Goal: Task Accomplishment & Management: Use online tool/utility

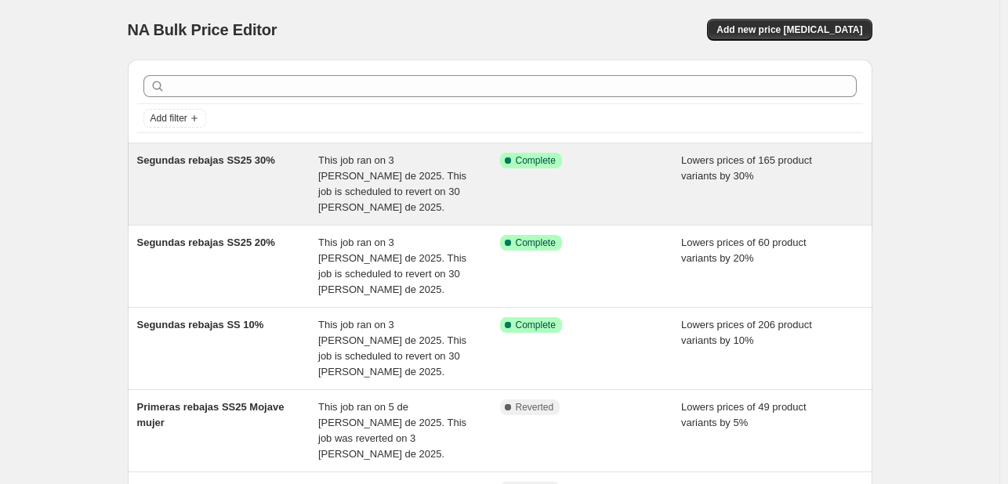
click at [308, 167] on div "Segundas rebajas SS25 30%" at bounding box center [228, 184] width 182 height 63
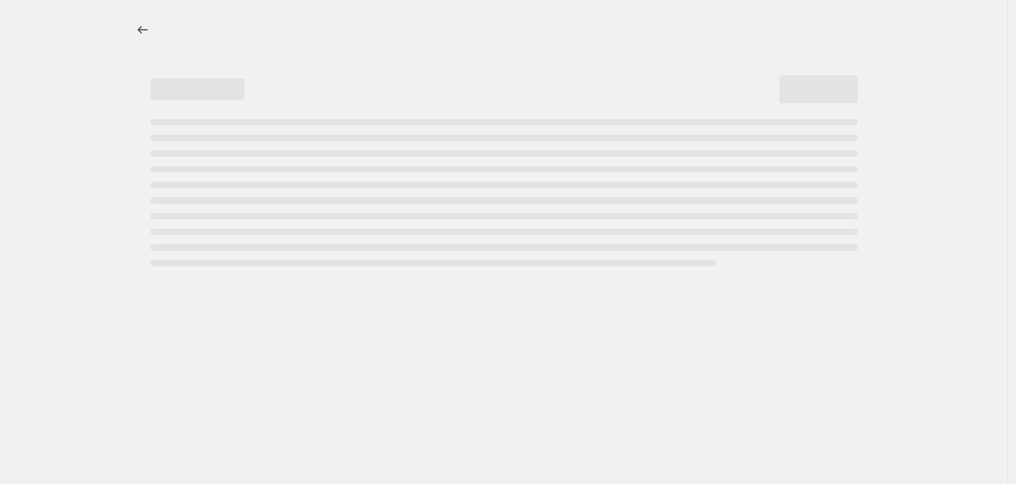
select select "percentage"
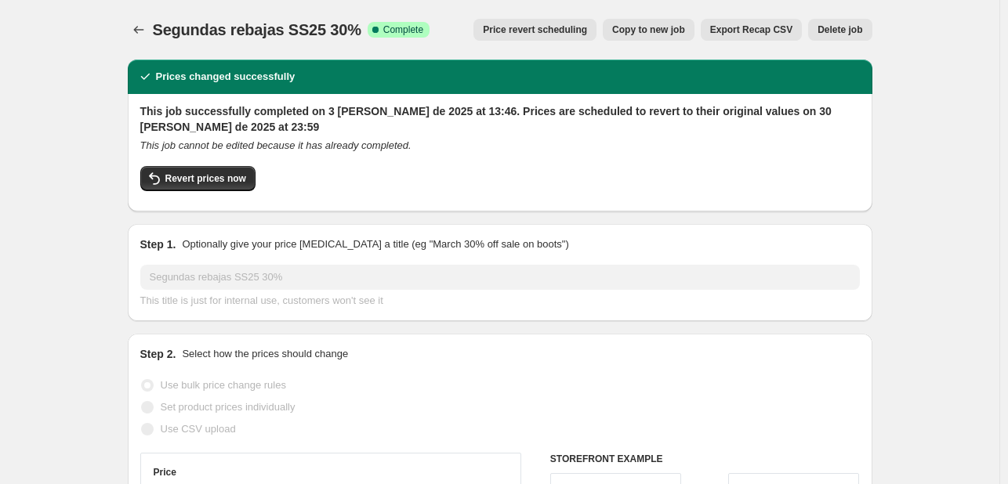
click at [666, 31] on span "Copy to new job" at bounding box center [648, 30] width 73 height 13
select select "percentage"
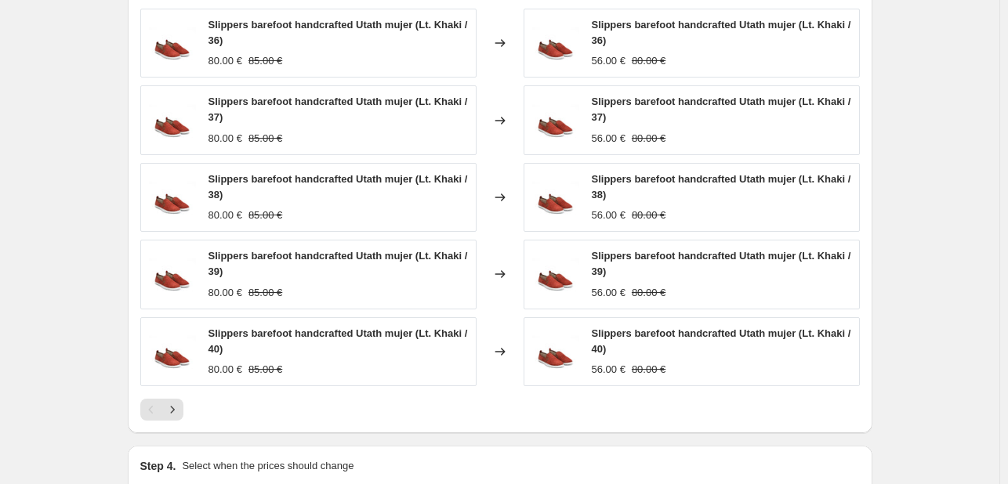
scroll to position [1333, 0]
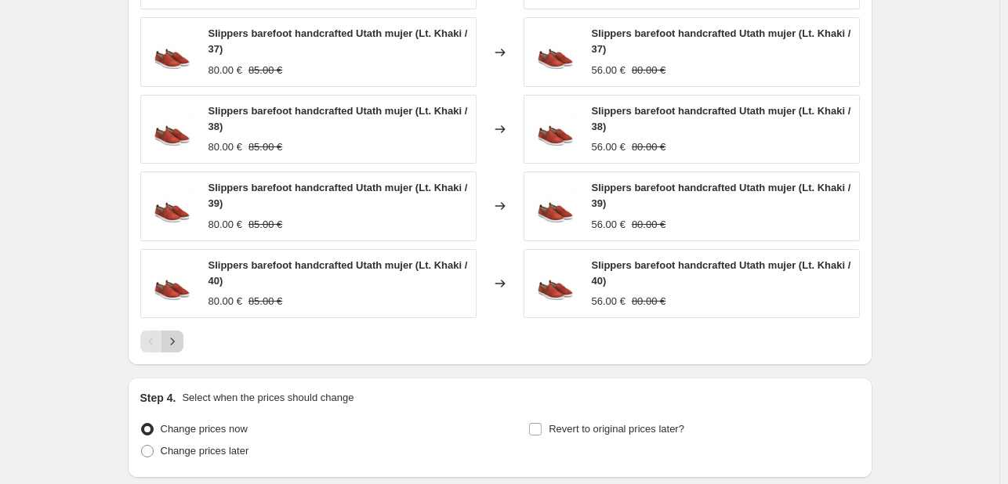
click at [174, 348] on icon "Next" at bounding box center [173, 342] width 16 height 16
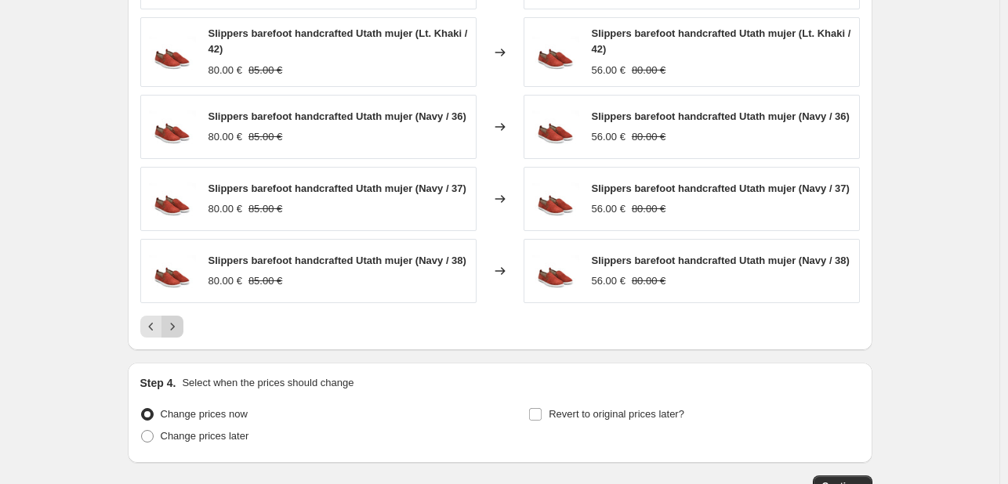
click at [172, 335] on icon "Next" at bounding box center [173, 327] width 16 height 16
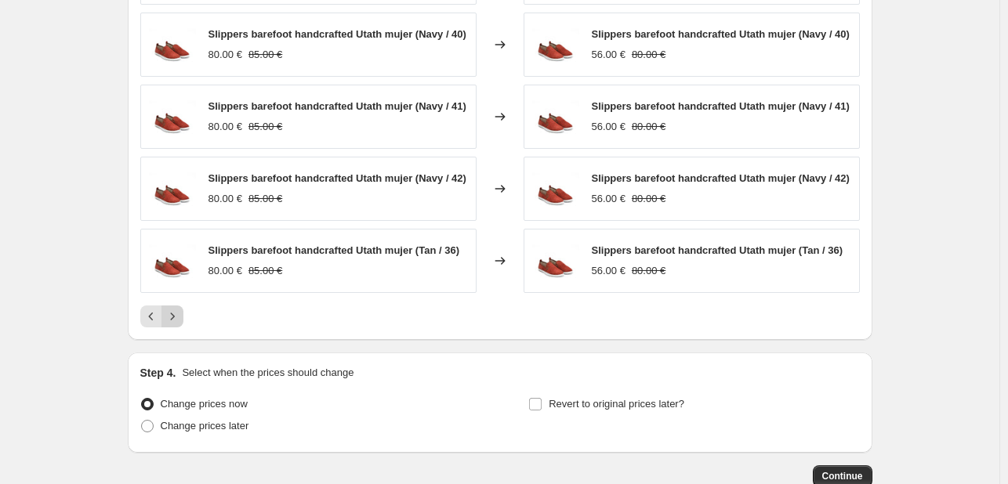
click at [173, 325] on icon "Next" at bounding box center [173, 317] width 16 height 16
click at [176, 319] on icon "Next" at bounding box center [173, 317] width 16 height 16
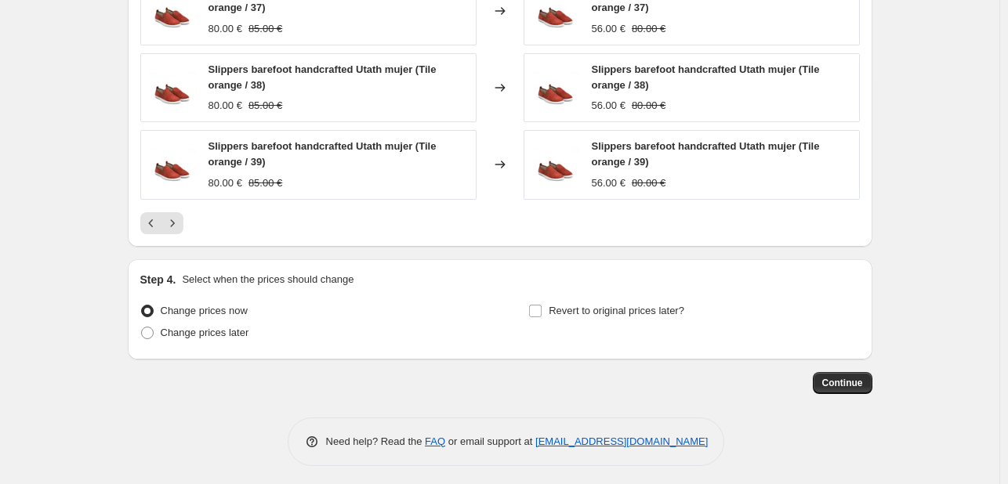
scroll to position [1450, 0]
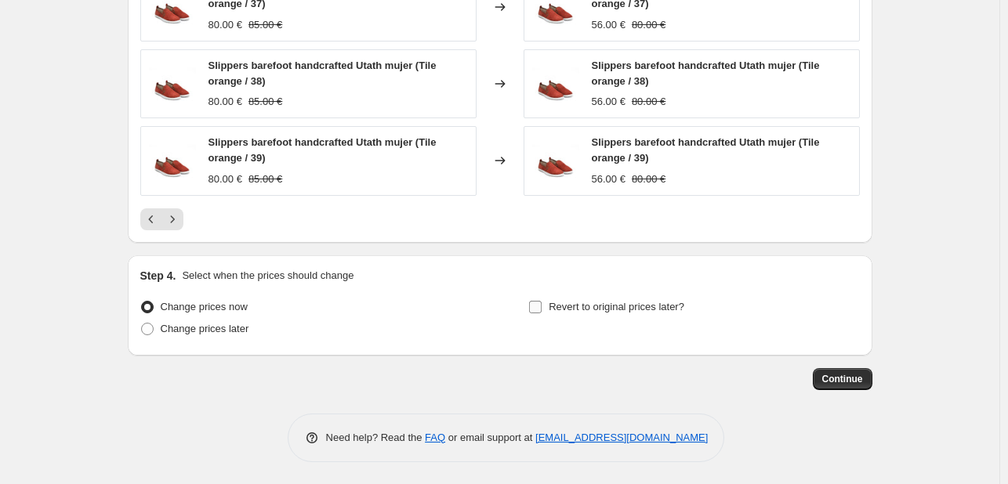
click at [542, 308] on input "Revert to original prices later?" at bounding box center [535, 307] width 13 height 13
checkbox input "true"
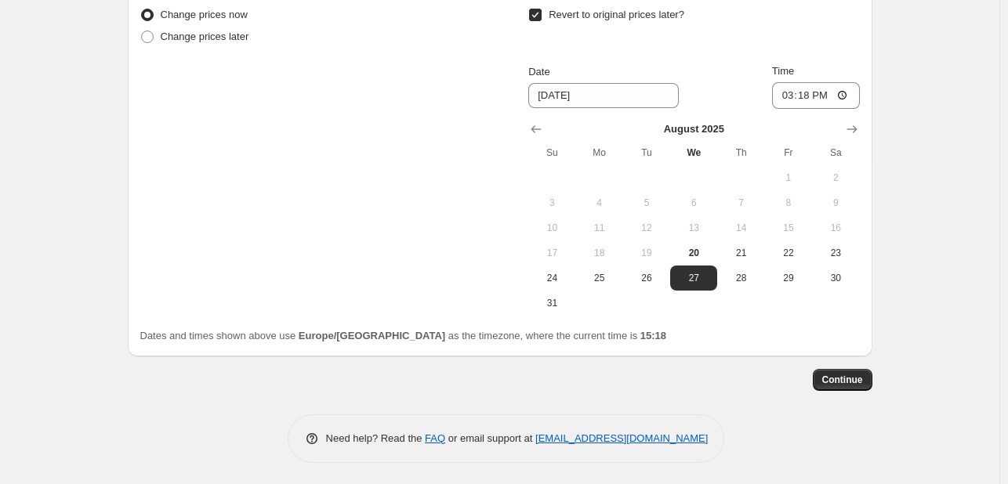
scroll to position [1743, 0]
click at [830, 275] on span "30" at bounding box center [835, 277] width 34 height 13
type input "[DATE]"
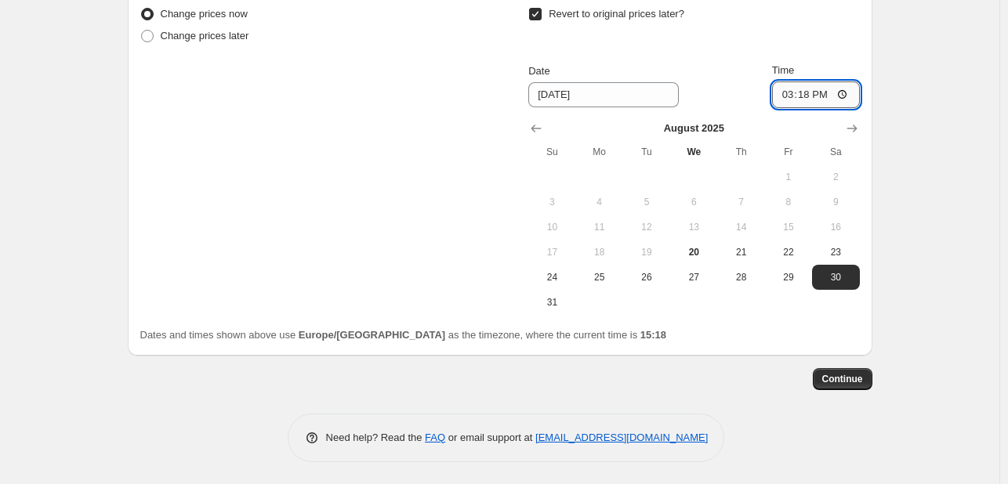
click at [807, 95] on input "15:18" at bounding box center [816, 95] width 88 height 27
type input "23:59"
click at [841, 377] on span "Continue" at bounding box center [842, 379] width 41 height 13
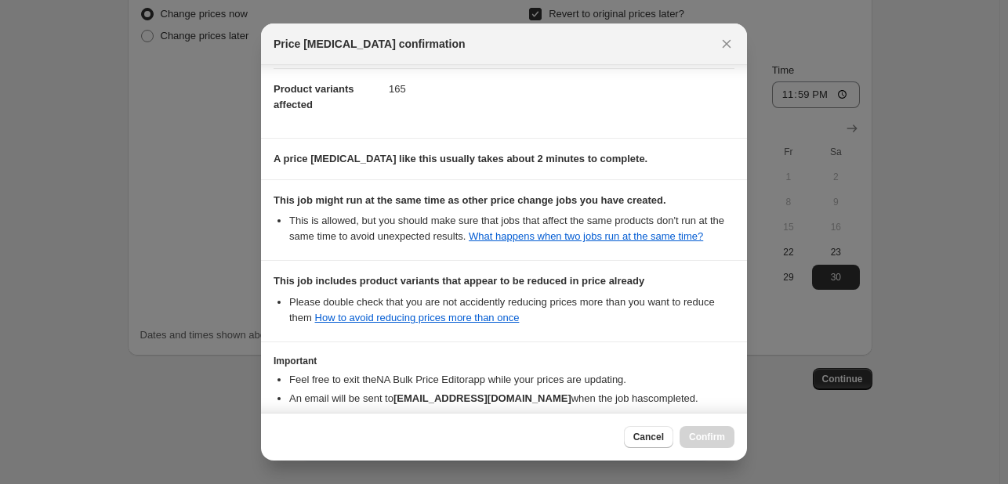
scroll to position [286, 0]
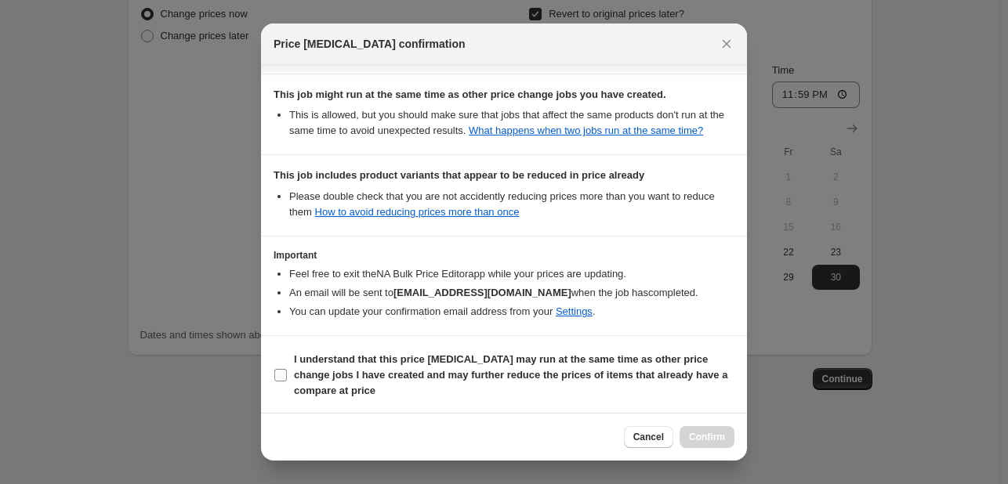
click at [390, 375] on b "I understand that this price change job may run at the same time as other price…" at bounding box center [510, 375] width 433 height 43
click at [287, 375] on input "I understand that this price change job may run at the same time as other price…" at bounding box center [280, 375] width 13 height 13
checkbox input "true"
click at [693, 437] on span "Confirm" at bounding box center [707, 437] width 36 height 13
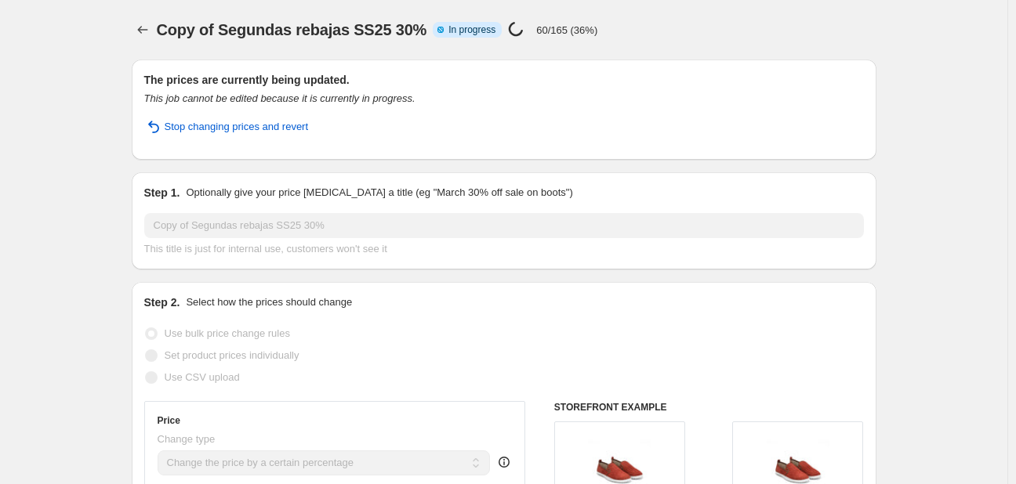
select select "percentage"
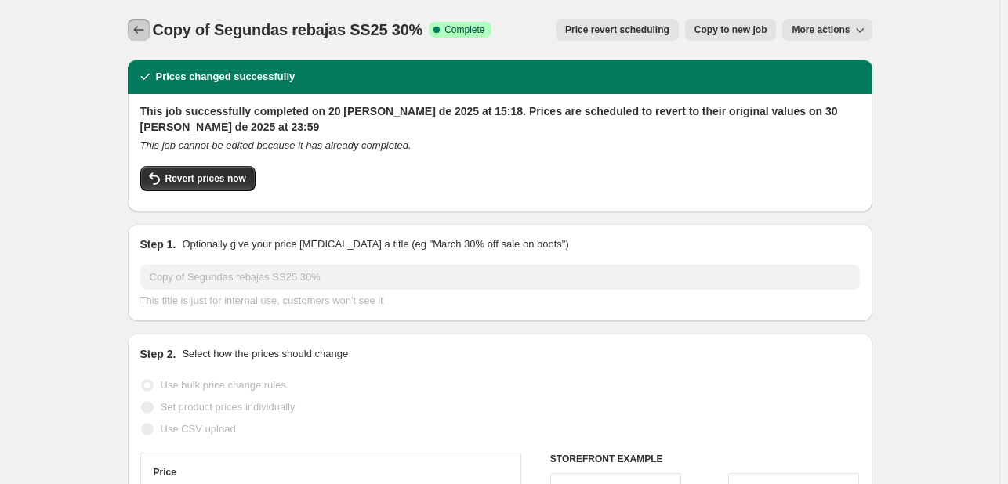
click at [144, 24] on icon "Price change jobs" at bounding box center [139, 30] width 16 height 16
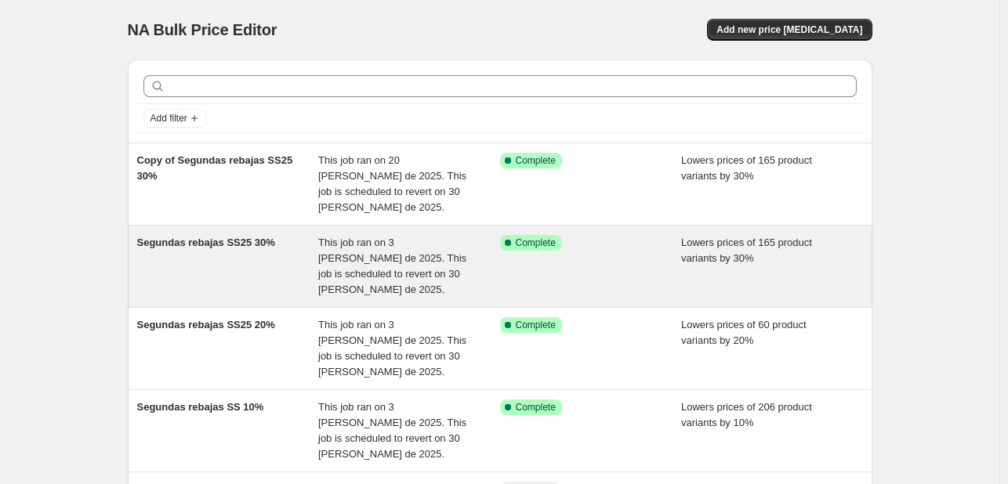
click at [210, 237] on span "Segundas rebajas SS25 30%" at bounding box center [206, 243] width 138 height 12
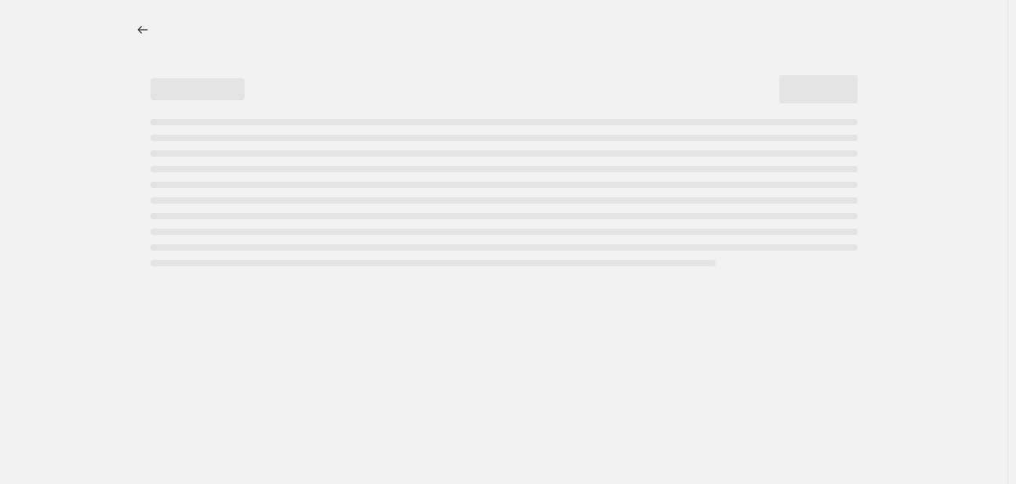
select select "percentage"
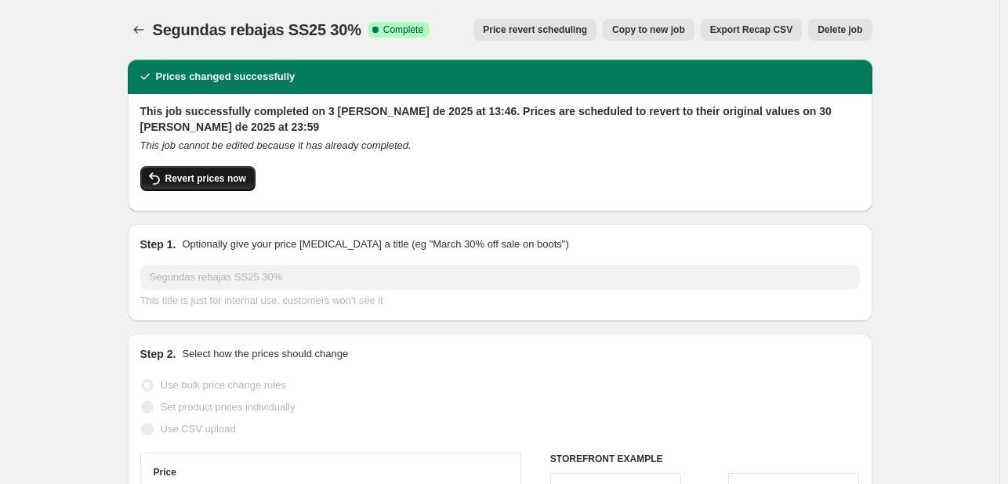
click at [182, 175] on span "Revert prices now" at bounding box center [205, 178] width 81 height 13
checkbox input "false"
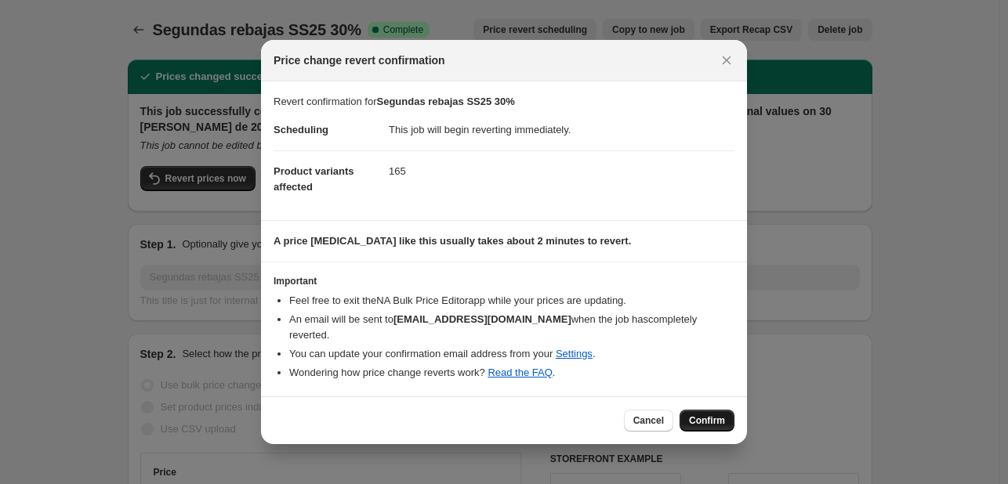
click at [702, 415] on span "Confirm" at bounding box center [707, 421] width 36 height 13
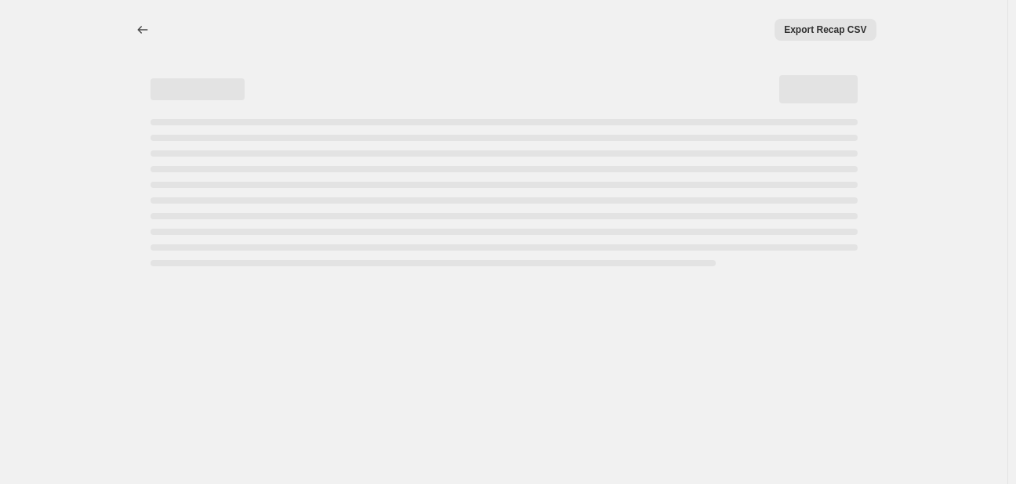
select select "percentage"
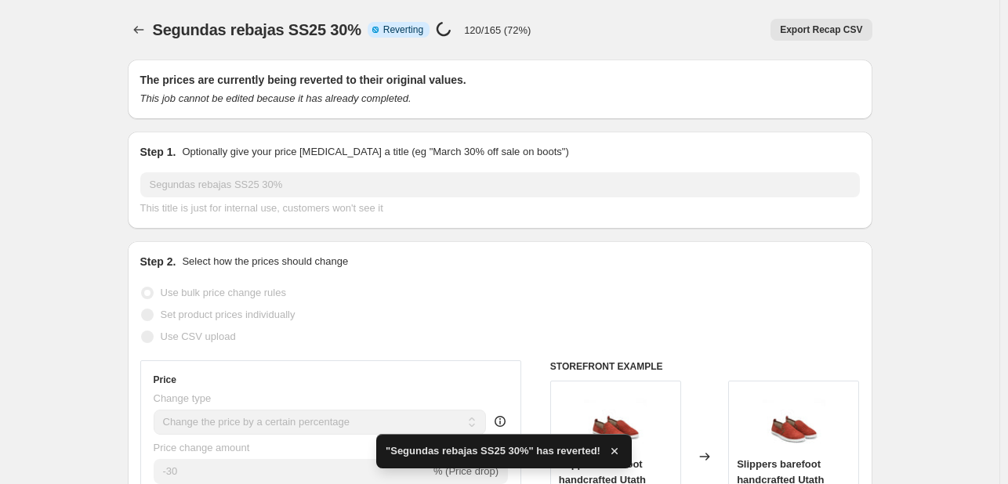
checkbox input "true"
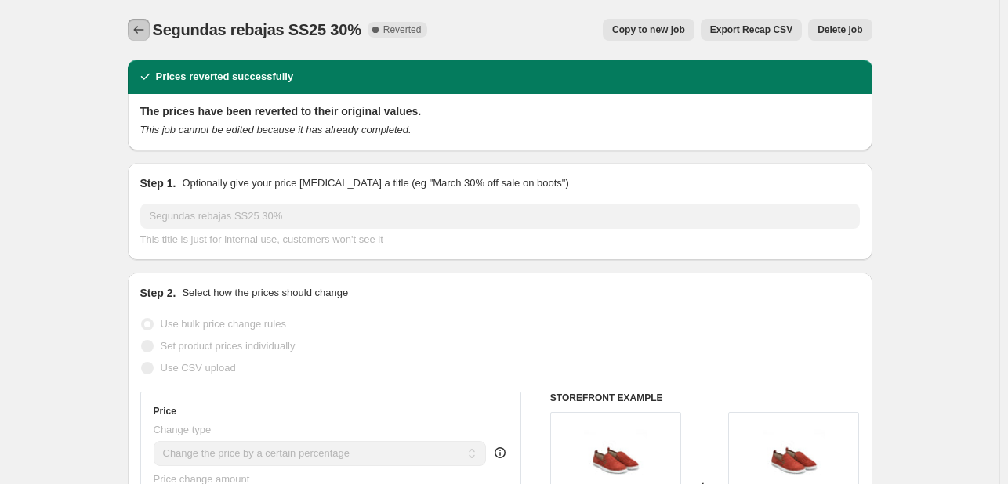
click at [135, 34] on icon "Price change jobs" at bounding box center [139, 30] width 16 height 16
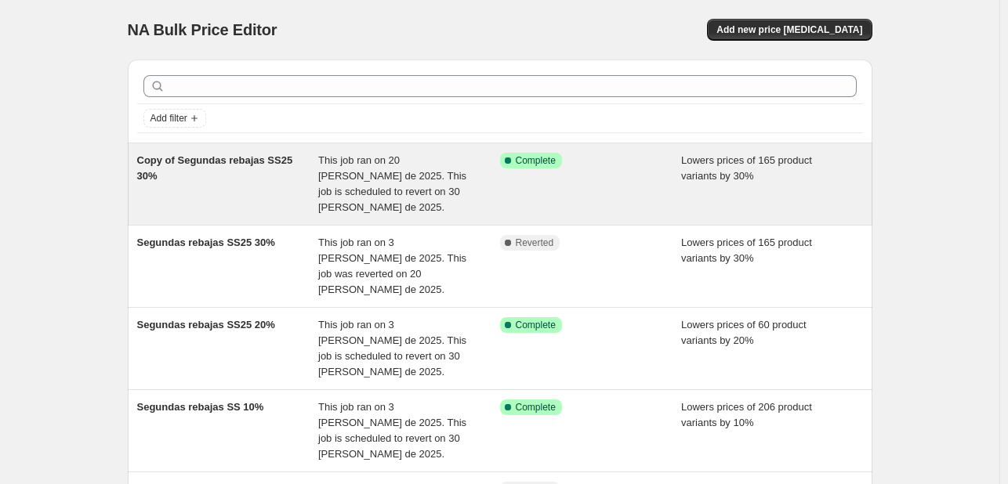
click at [219, 164] on span "Copy of Segundas rebajas SS25 30%" at bounding box center [215, 167] width 156 height 27
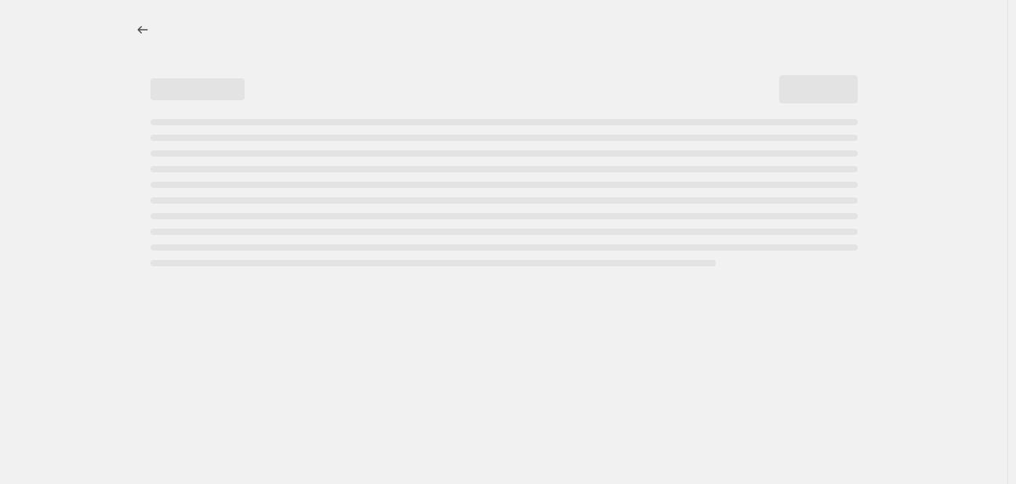
select select "percentage"
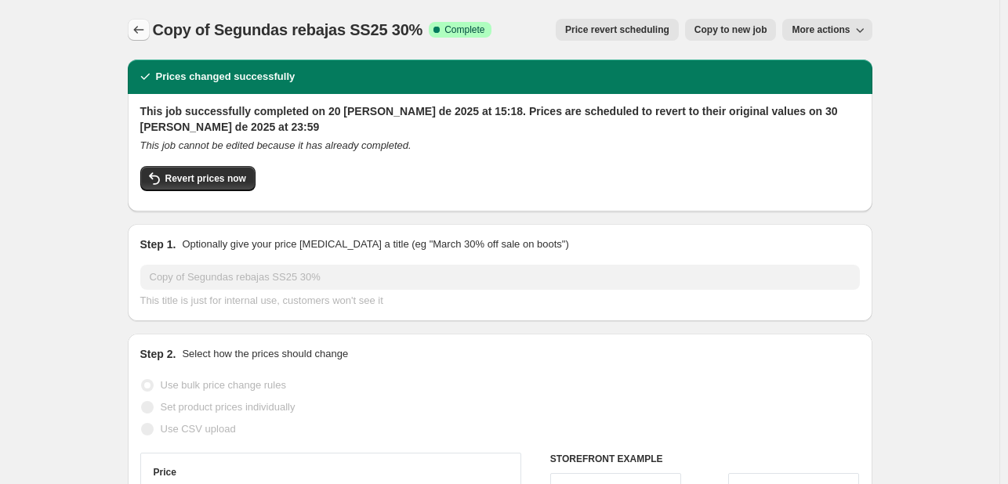
click at [140, 31] on icon "Price change jobs" at bounding box center [139, 30] width 16 height 16
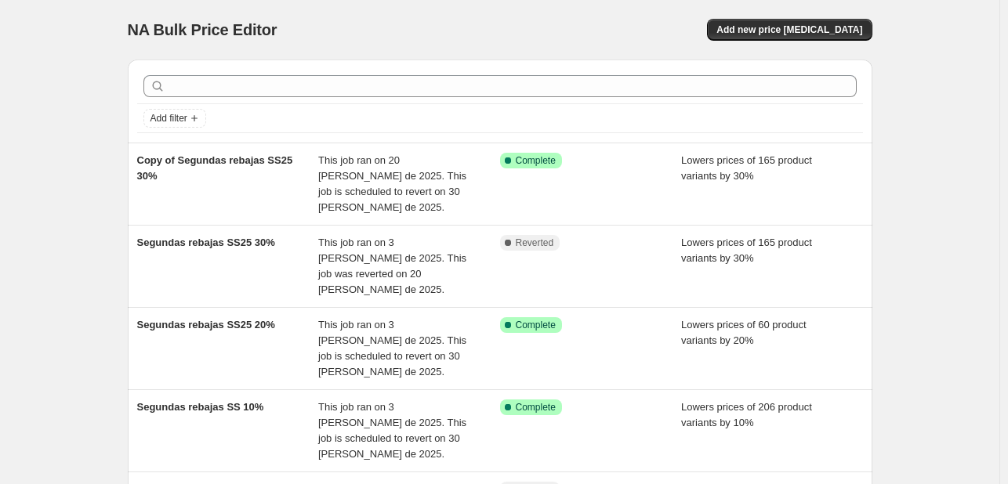
click at [96, 182] on div "NA Bulk Price Editor. This page is ready NA Bulk Price Editor Add new price cha…" at bounding box center [499, 478] width 999 height 956
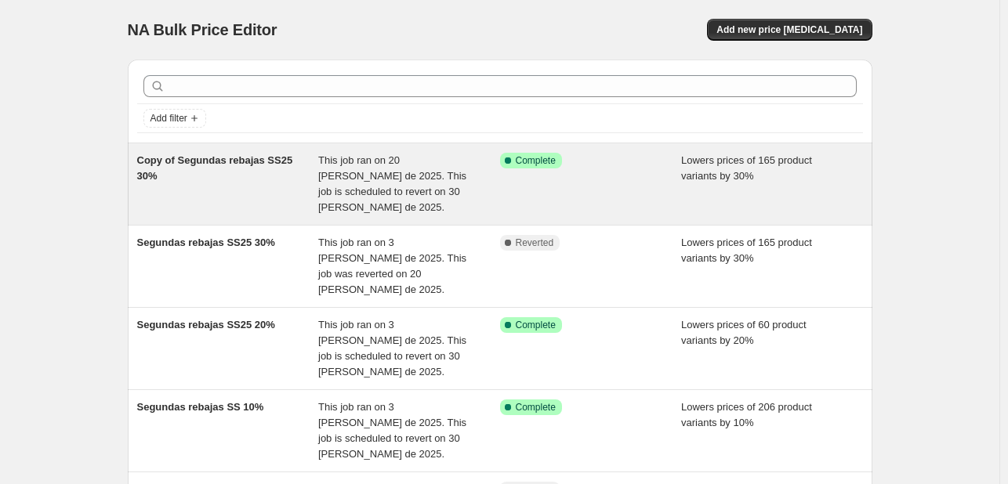
click at [219, 164] on span "Copy of Segundas rebajas SS25 30%" at bounding box center [215, 167] width 156 height 27
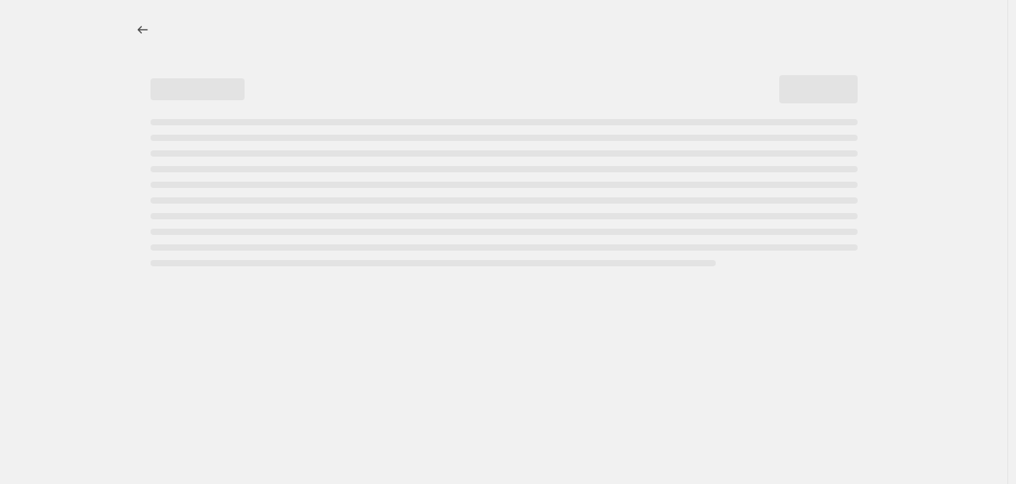
select select "percentage"
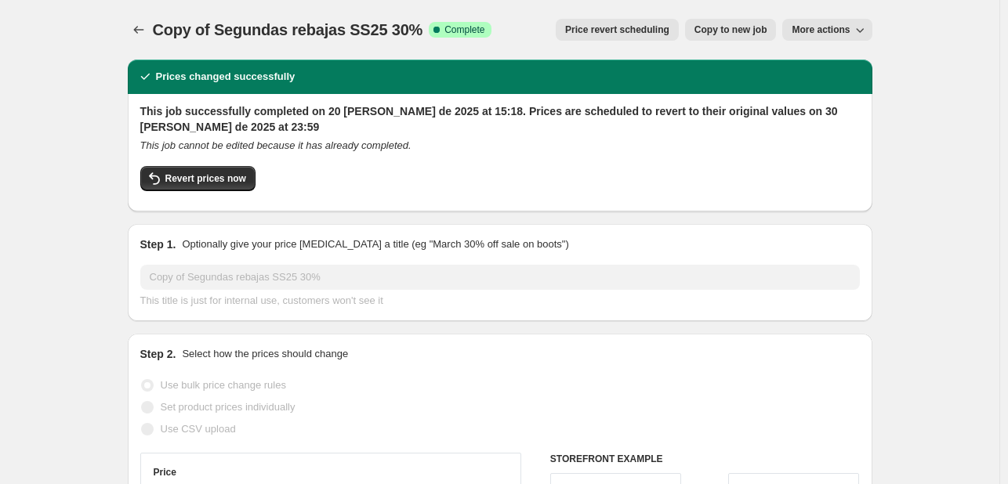
click at [762, 26] on span "Copy to new job" at bounding box center [731, 30] width 73 height 13
select select "percentage"
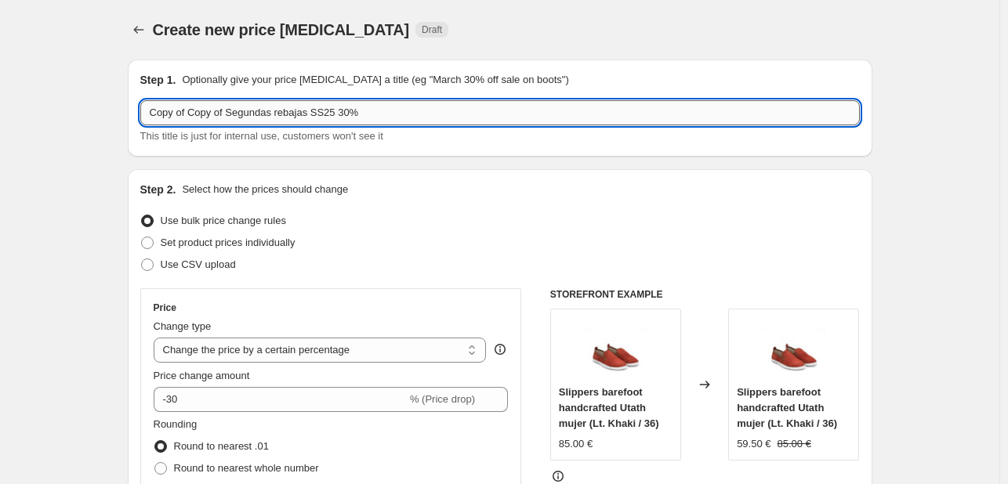
drag, startPoint x: 179, startPoint y: 120, endPoint x: 213, endPoint y: 114, distance: 34.9
click at [213, 114] on input "Copy of Copy of Segundas rebajas SS25 30%" at bounding box center [500, 112] width 720 height 25
type input "Copy 2 of Segundas rebajas SS25 30%"
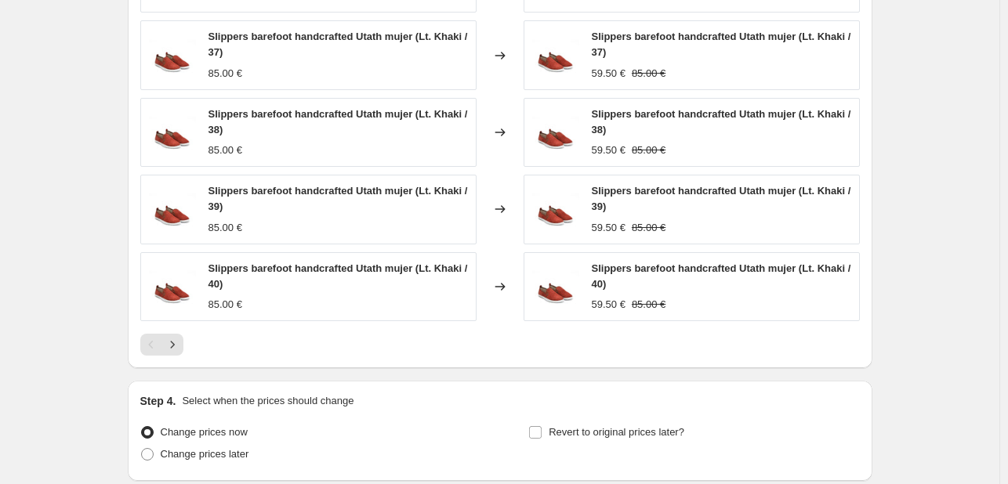
scroll to position [1455, 0]
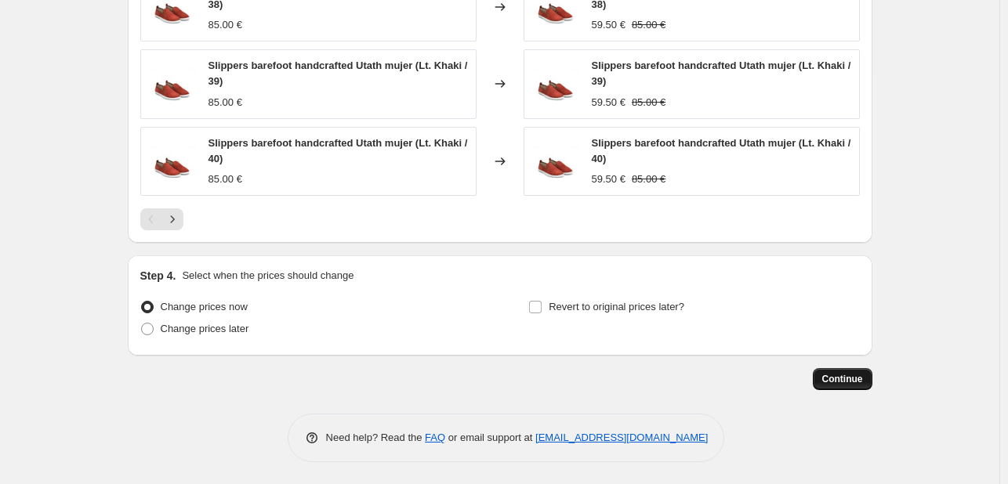
click at [860, 379] on span "Continue" at bounding box center [842, 379] width 41 height 13
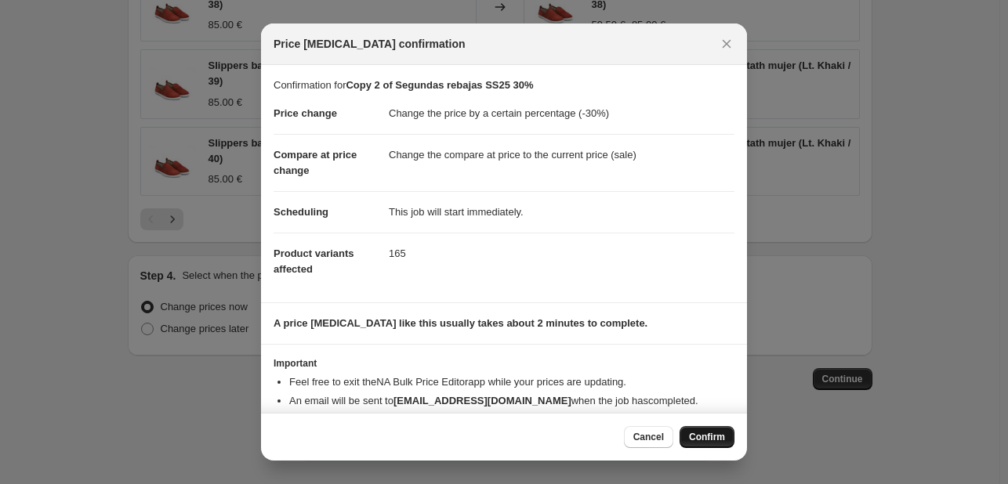
click at [719, 437] on span "Confirm" at bounding box center [707, 437] width 36 height 13
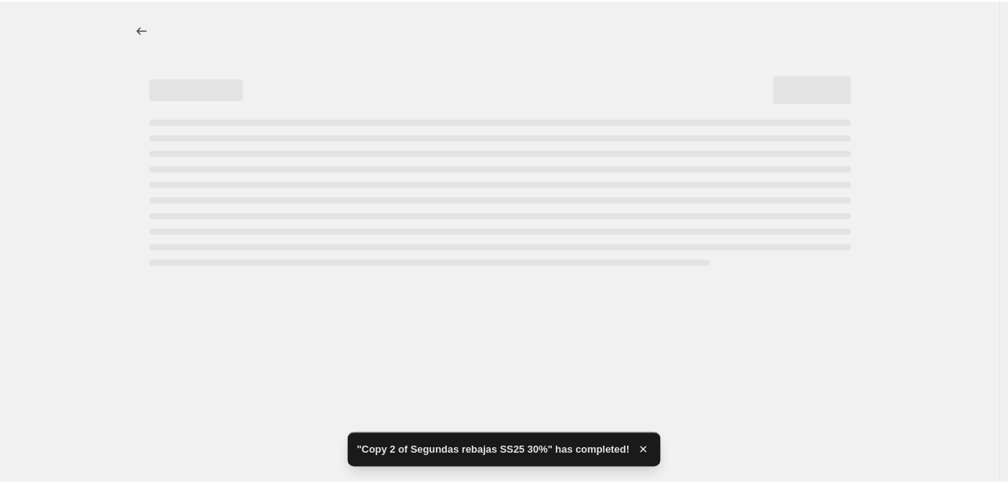
select select "percentage"
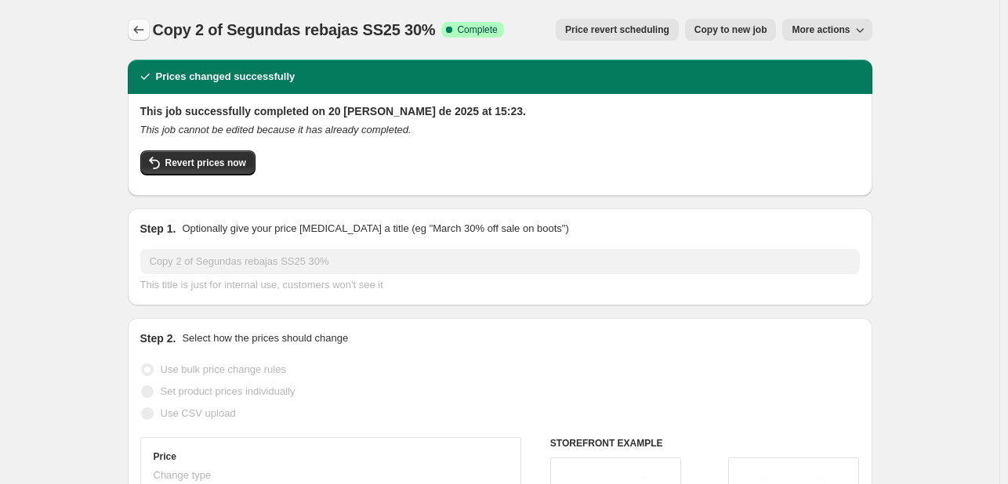
click at [141, 34] on icon "Price change jobs" at bounding box center [139, 30] width 16 height 16
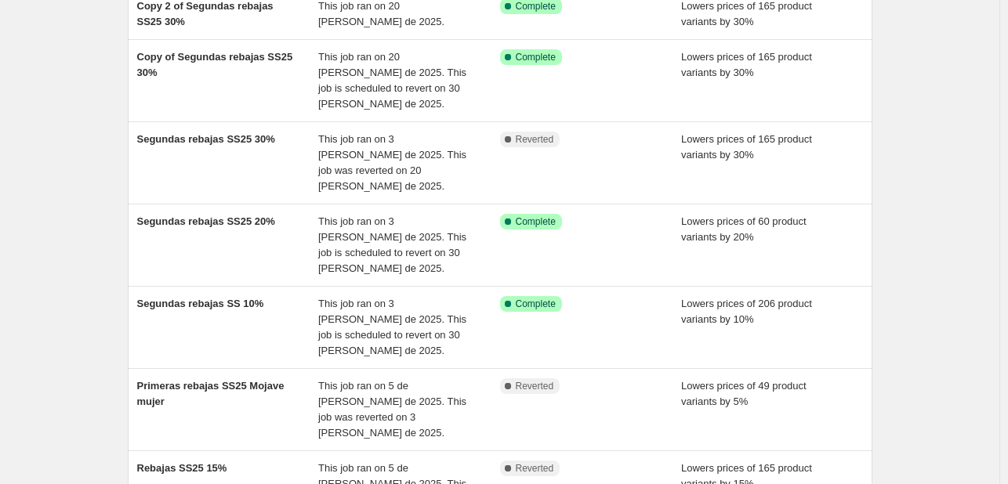
scroll to position [157, 0]
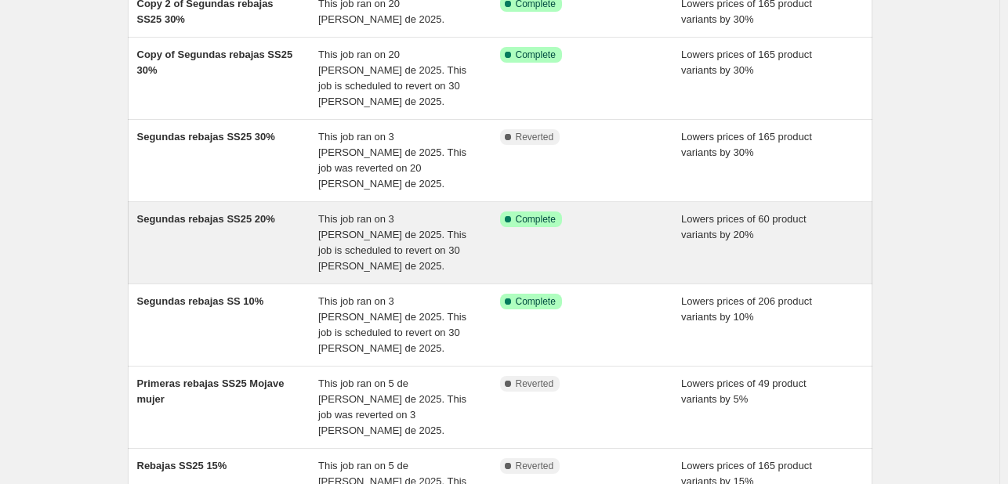
click at [242, 212] on div "Segundas rebajas SS25 20%" at bounding box center [228, 243] width 182 height 63
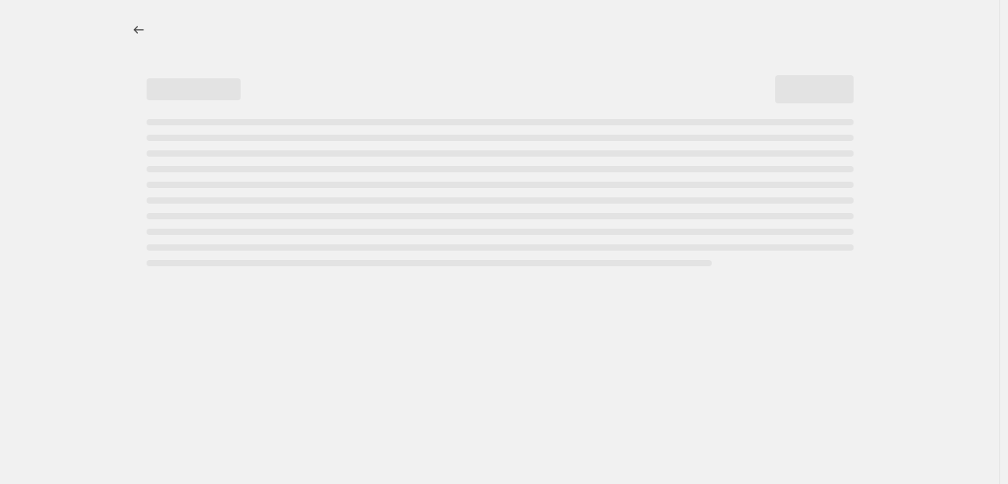
select select "percentage"
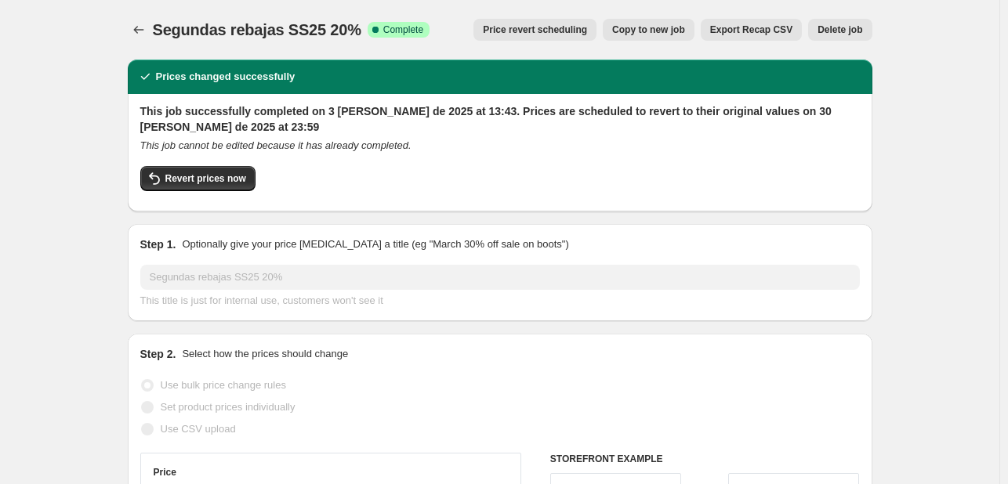
click at [677, 32] on span "Copy to new job" at bounding box center [648, 30] width 73 height 13
select select "percentage"
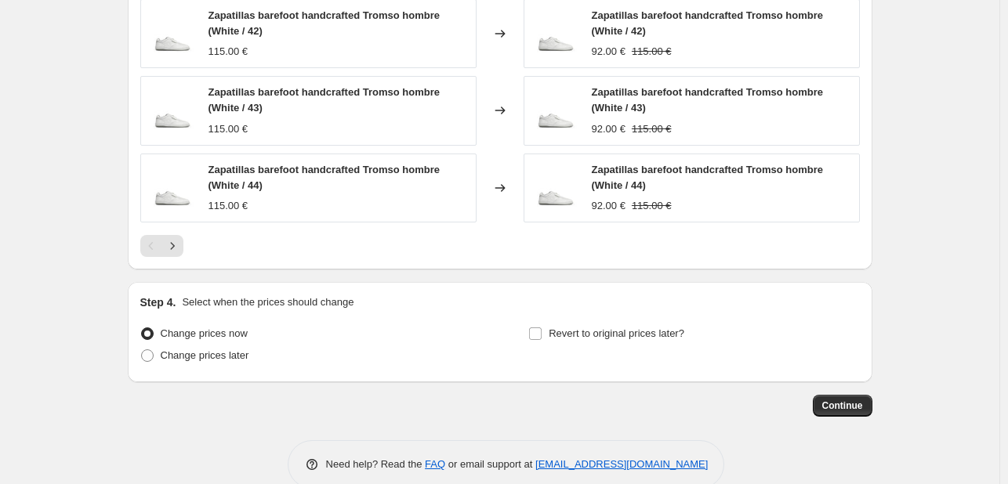
scroll to position [1395, 0]
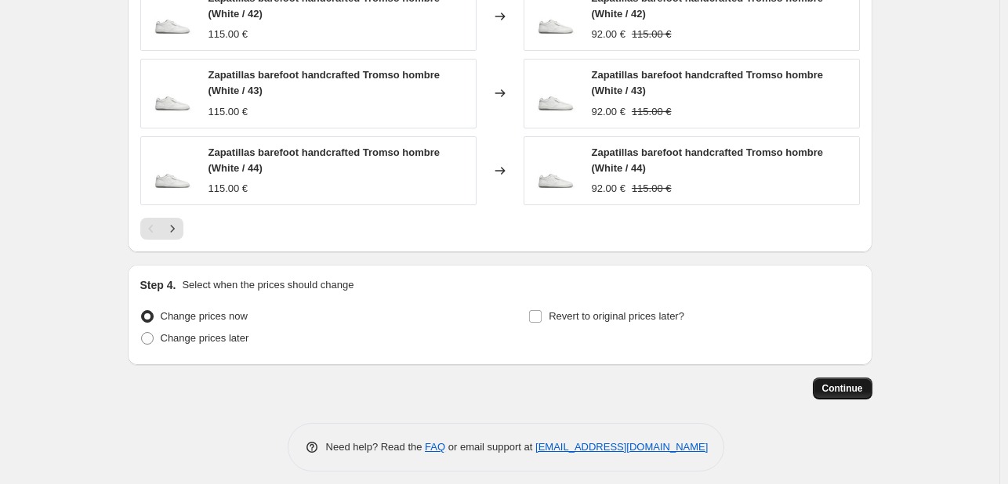
click at [853, 383] on span "Continue" at bounding box center [842, 389] width 41 height 13
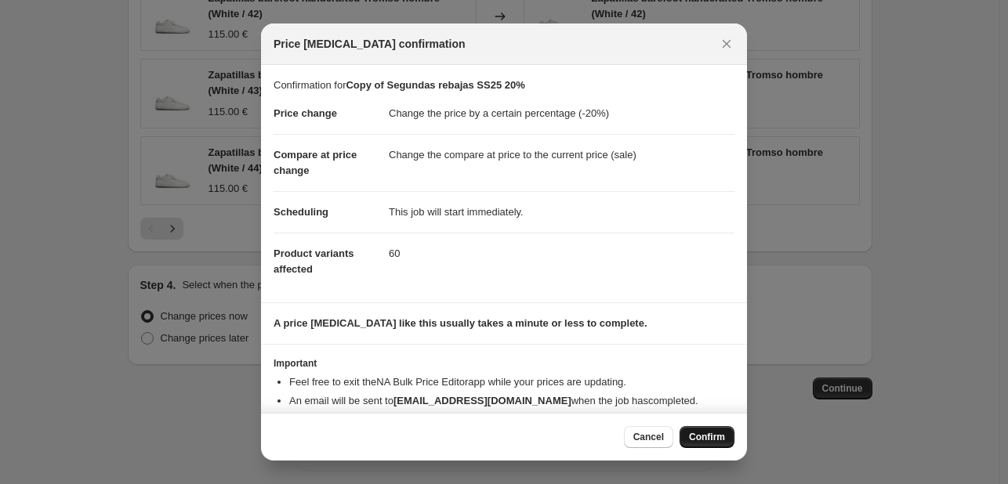
click at [696, 437] on span "Confirm" at bounding box center [707, 437] width 36 height 13
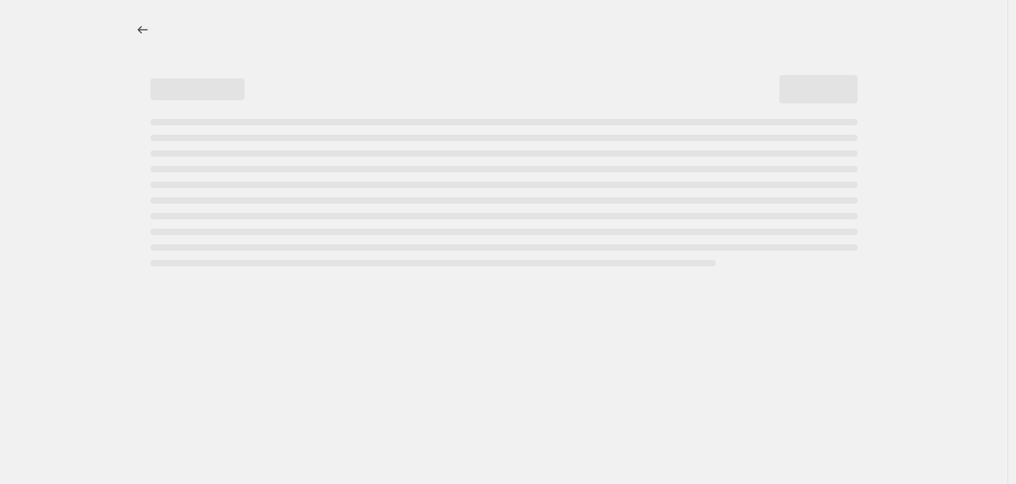
select select "percentage"
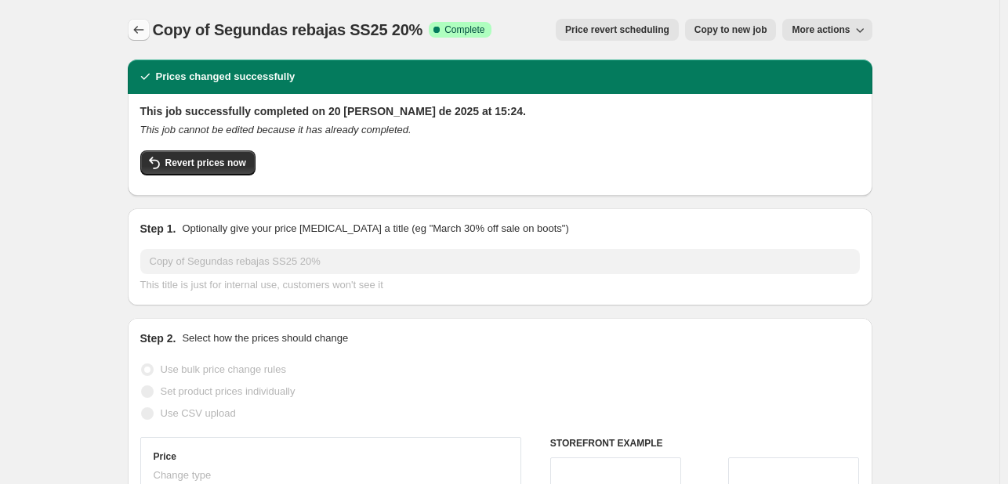
click at [136, 30] on icon "Price change jobs" at bounding box center [139, 30] width 16 height 16
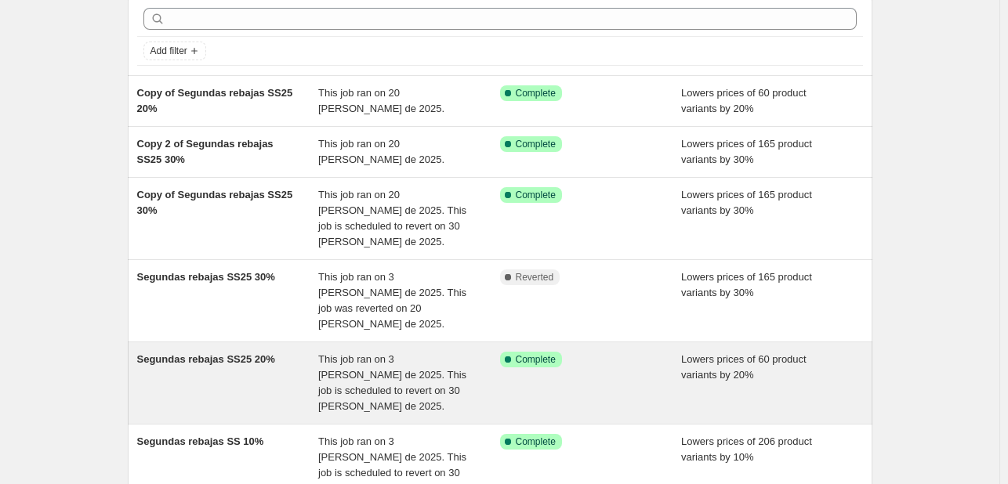
scroll to position [78, 0]
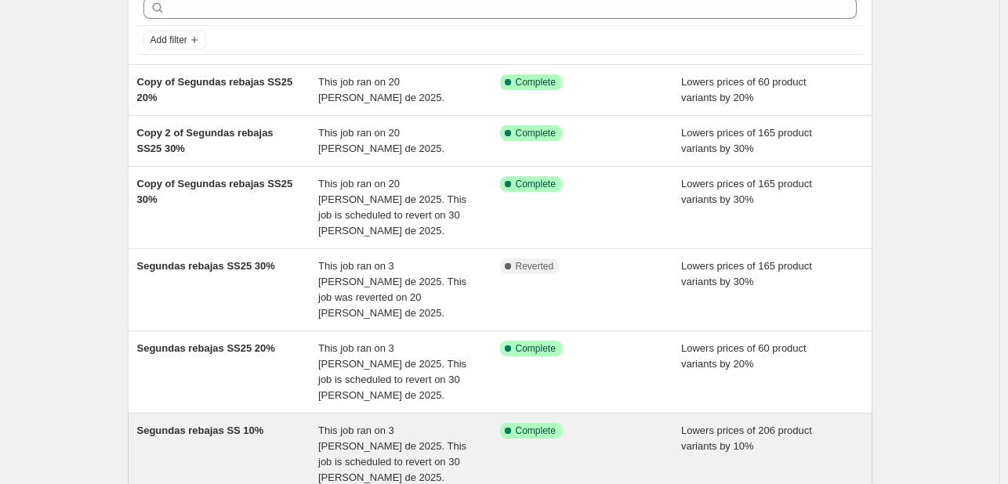
click at [212, 425] on span "Segundas rebajas SS 10%" at bounding box center [200, 431] width 127 height 12
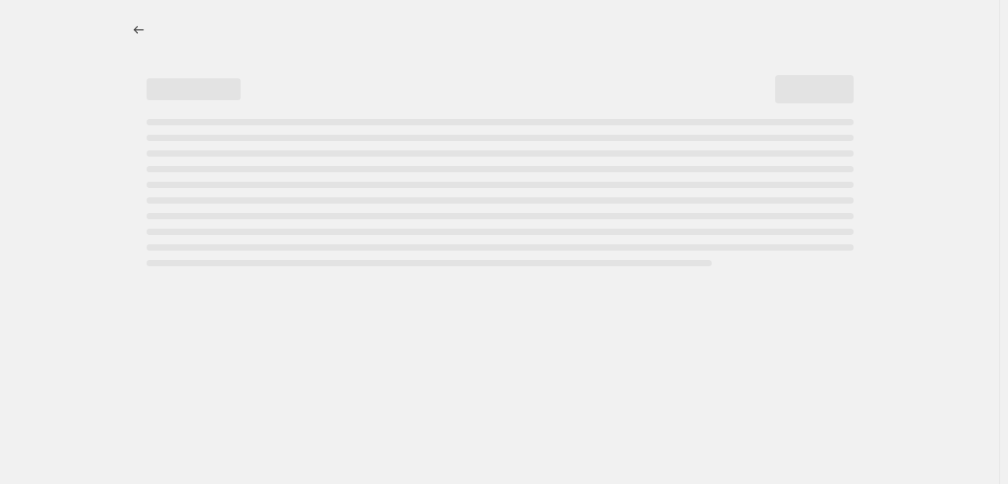
select select "percentage"
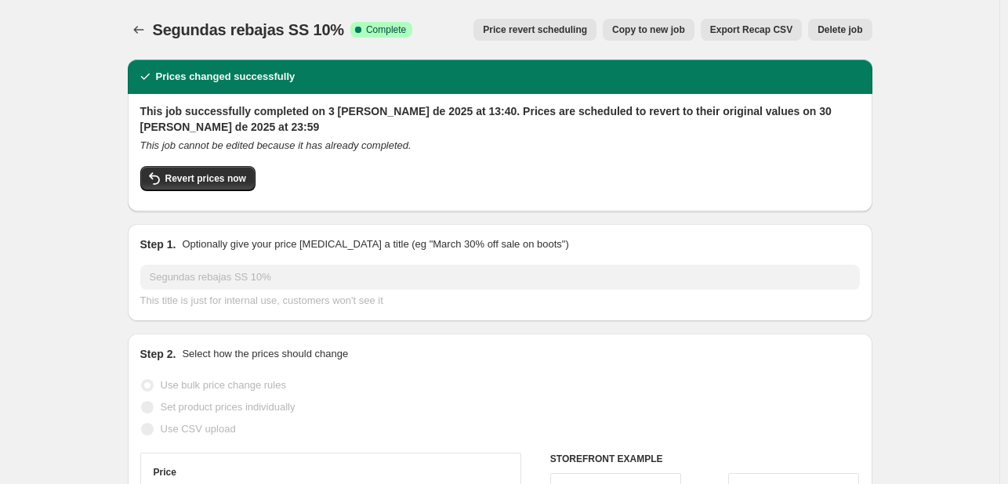
click at [561, 31] on span "Price revert scheduling" at bounding box center [535, 30] width 104 height 13
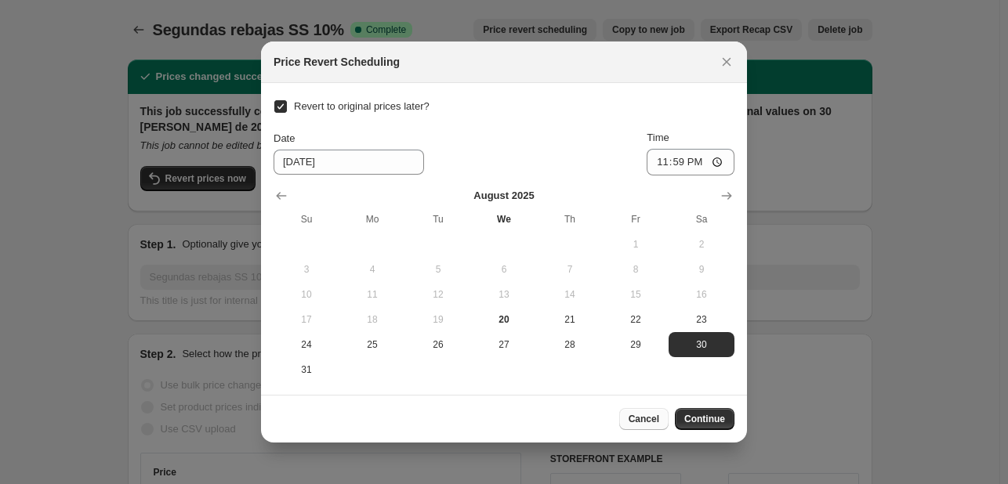
click at [644, 418] on span "Cancel" at bounding box center [644, 419] width 31 height 13
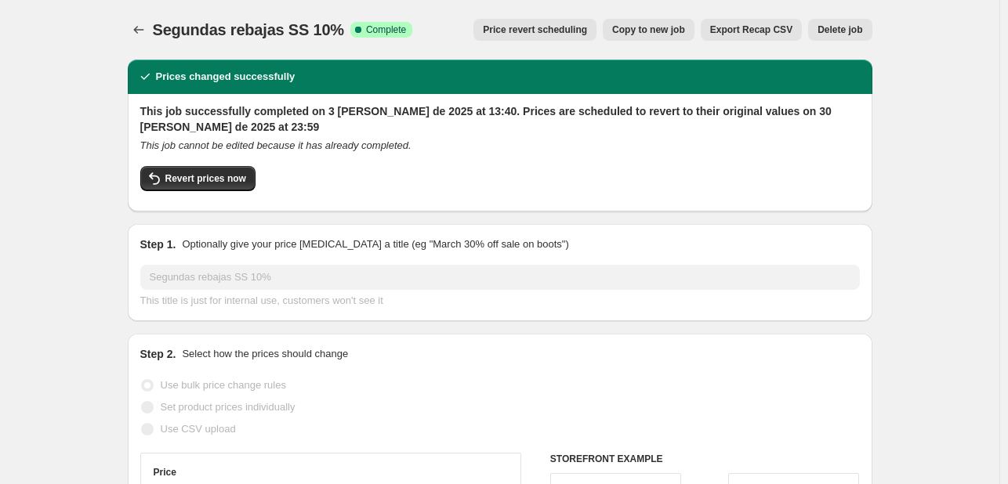
click at [679, 26] on span "Copy to new job" at bounding box center [648, 30] width 73 height 13
select select "percentage"
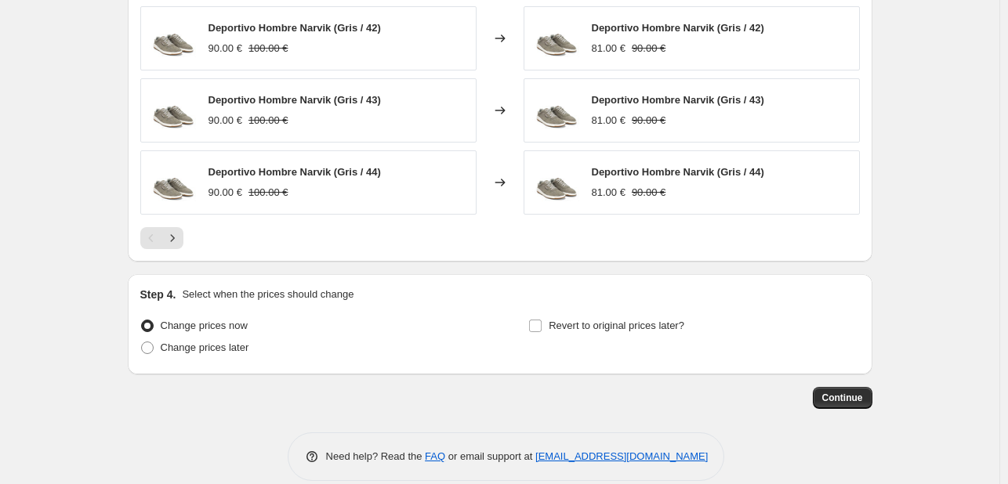
scroll to position [1439, 0]
click at [836, 392] on span "Continue" at bounding box center [842, 398] width 41 height 13
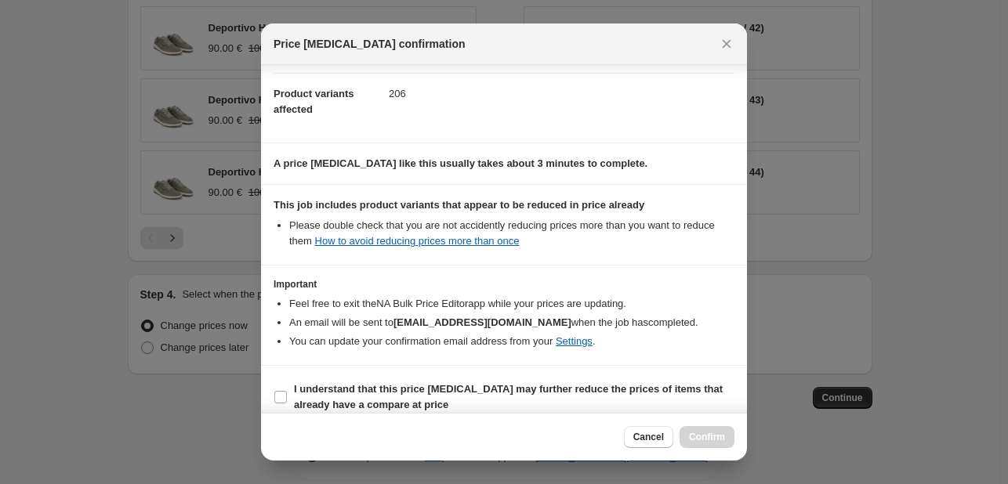
scroll to position [174, 0]
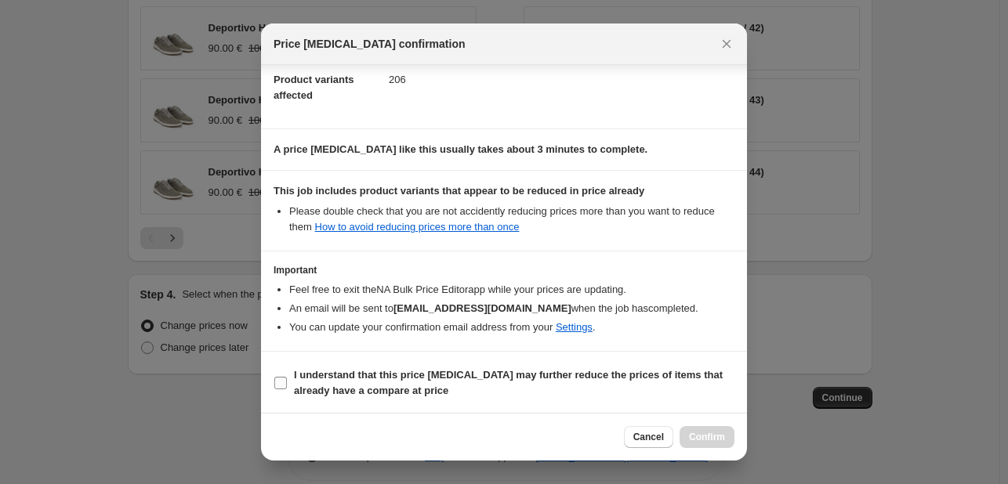
click at [360, 389] on b "I understand that this price [MEDICAL_DATA] may further reduce the prices of it…" at bounding box center [508, 382] width 429 height 27
click at [287, 389] on input "I understand that this price [MEDICAL_DATA] may further reduce the prices of it…" at bounding box center [280, 383] width 13 height 13
checkbox input "true"
click at [698, 435] on span "Confirm" at bounding box center [707, 437] width 36 height 13
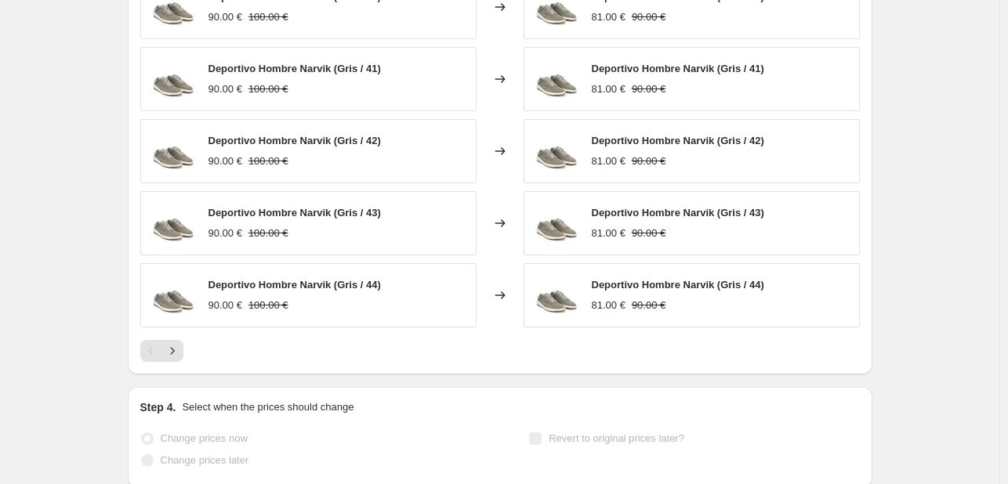
scroll to position [1480, 0]
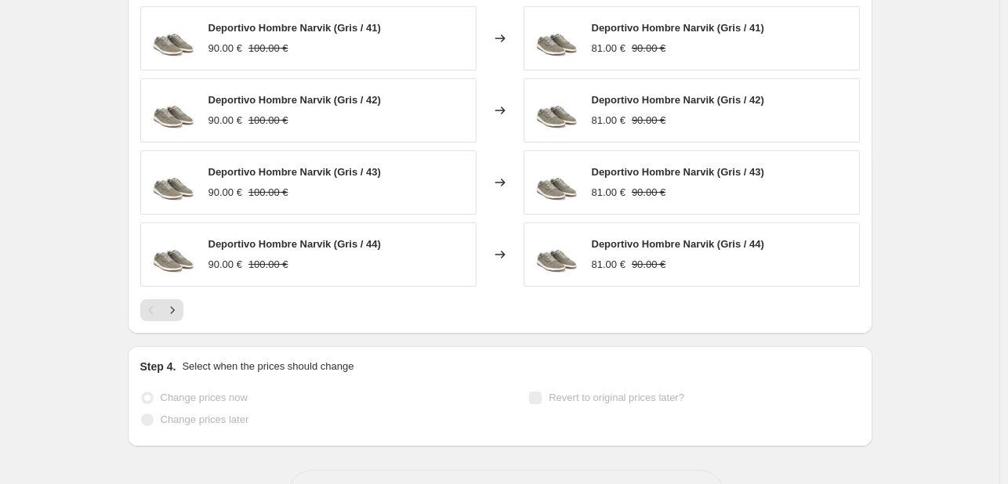
select select "percentage"
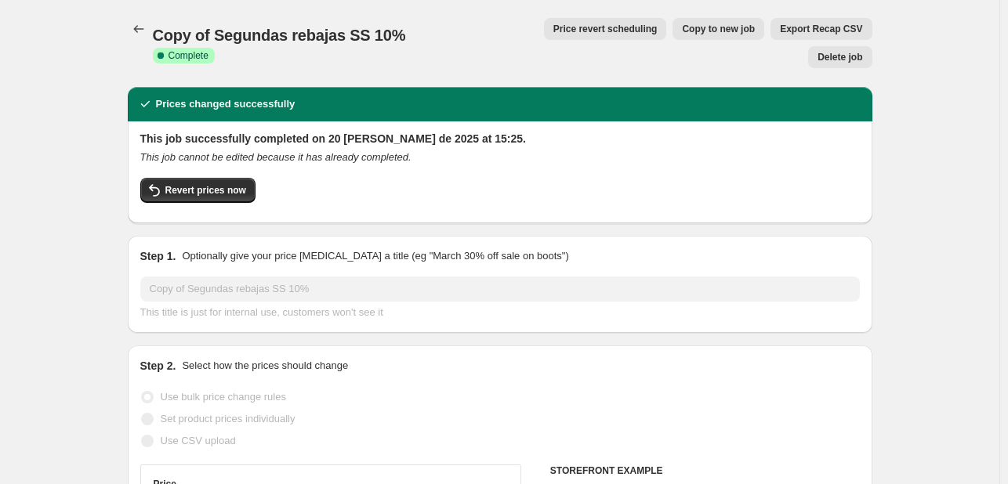
scroll to position [0, 0]
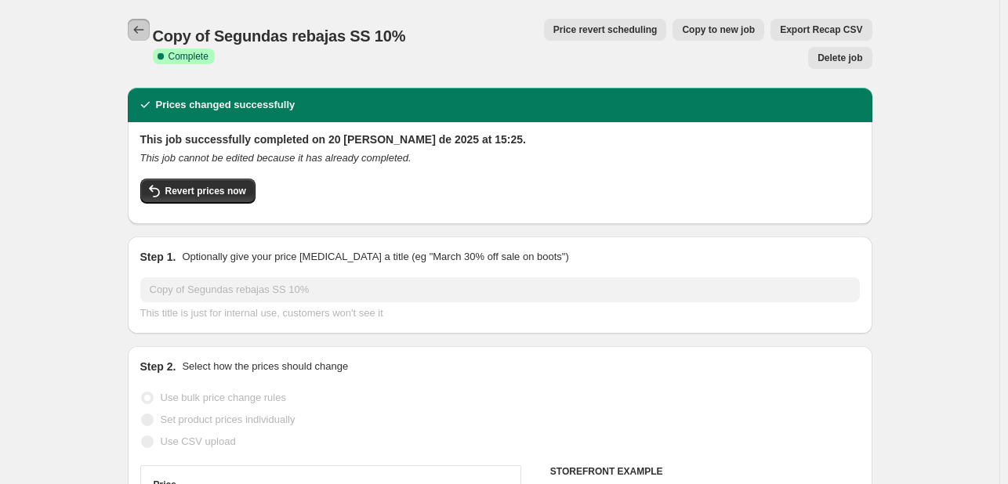
click at [140, 22] on button "Price change jobs" at bounding box center [139, 30] width 22 height 22
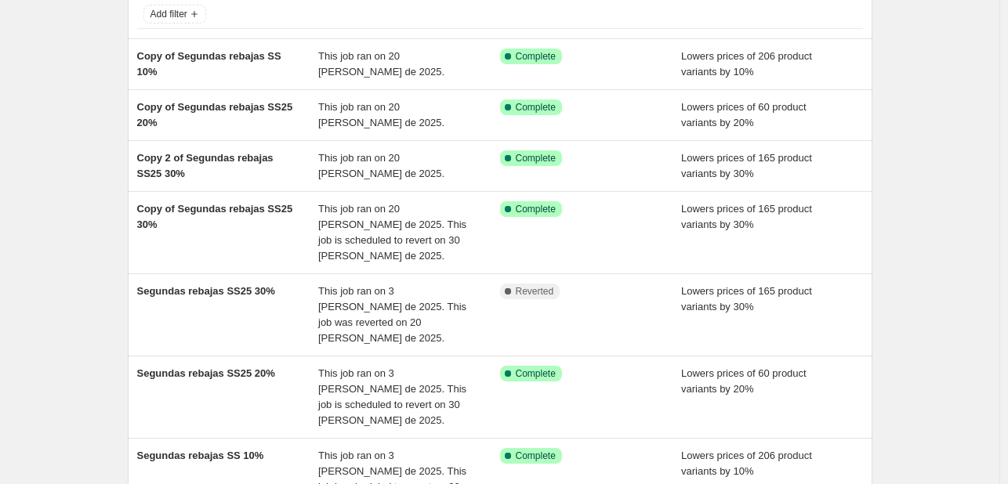
scroll to position [157, 0]
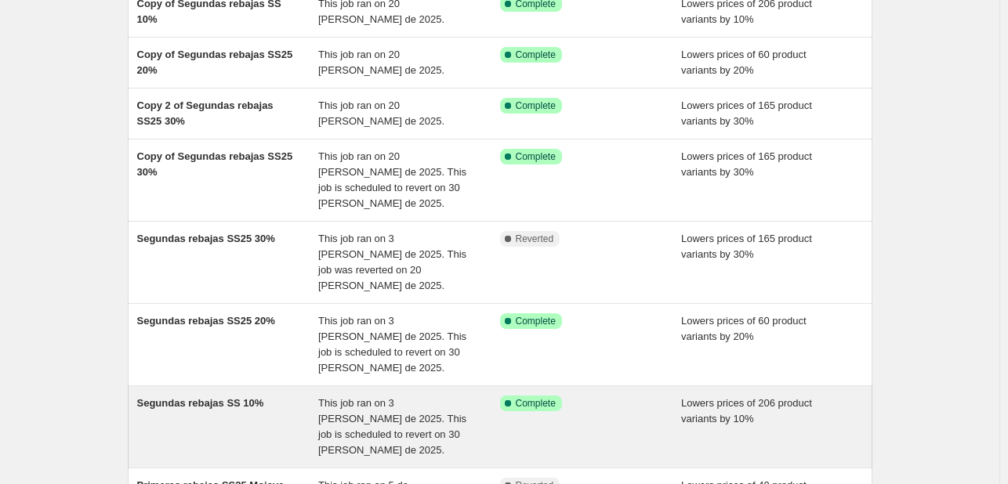
click at [238, 396] on div "Segundas rebajas SS 10%" at bounding box center [228, 427] width 182 height 63
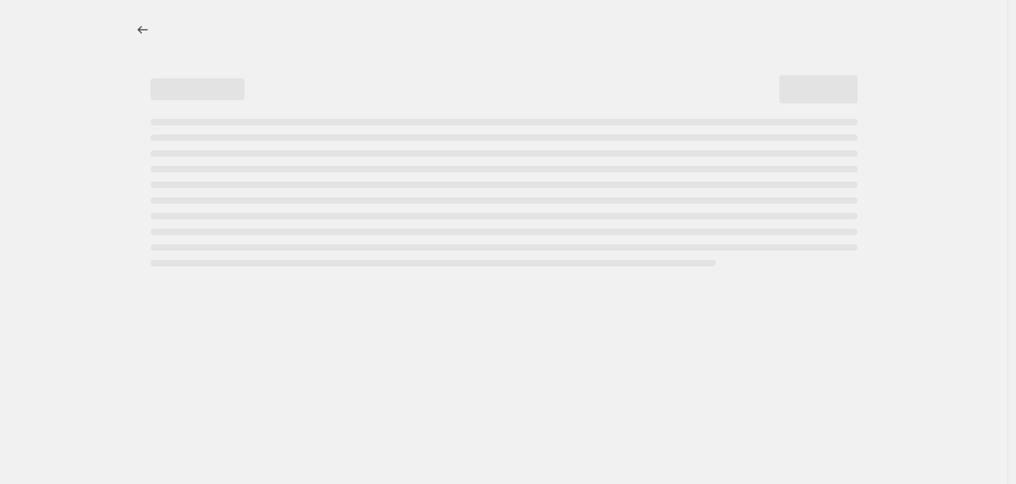
select select "percentage"
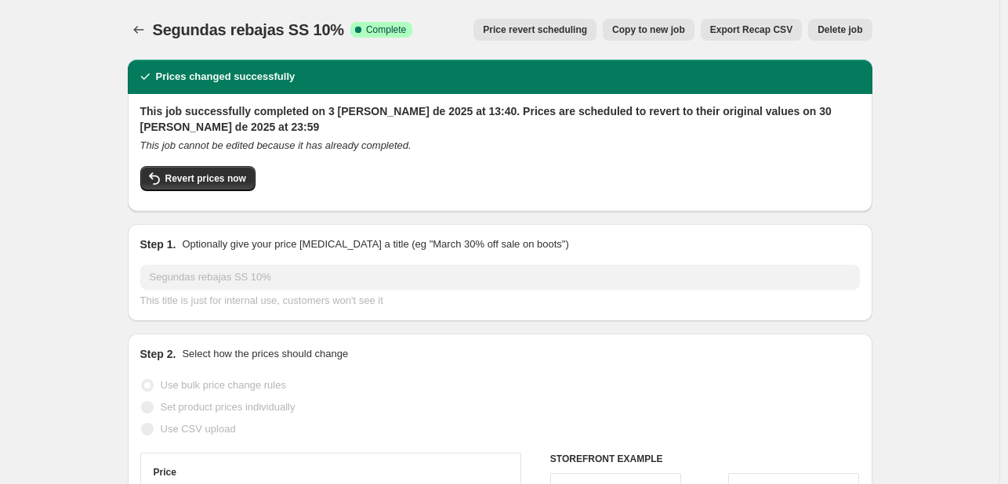
click at [843, 34] on span "Delete job" at bounding box center [840, 30] width 45 height 13
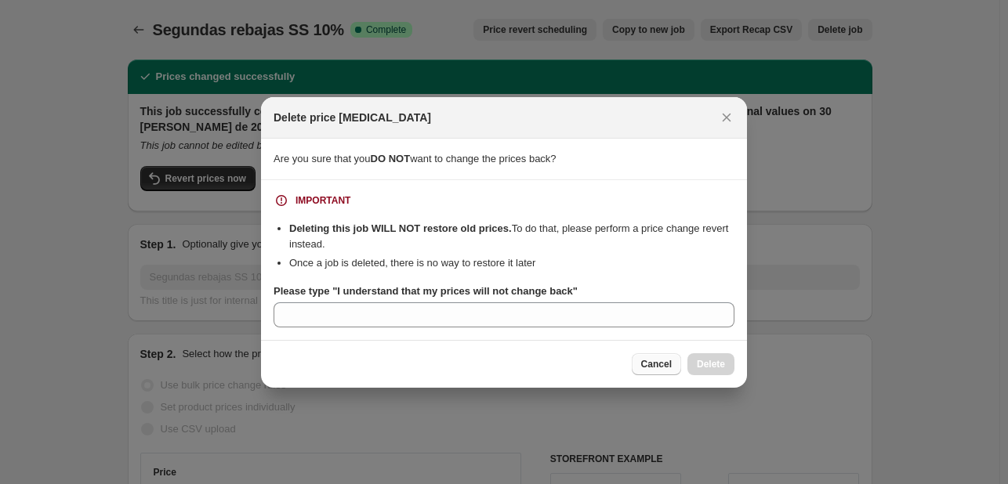
click at [673, 371] on button "Cancel" at bounding box center [656, 365] width 49 height 22
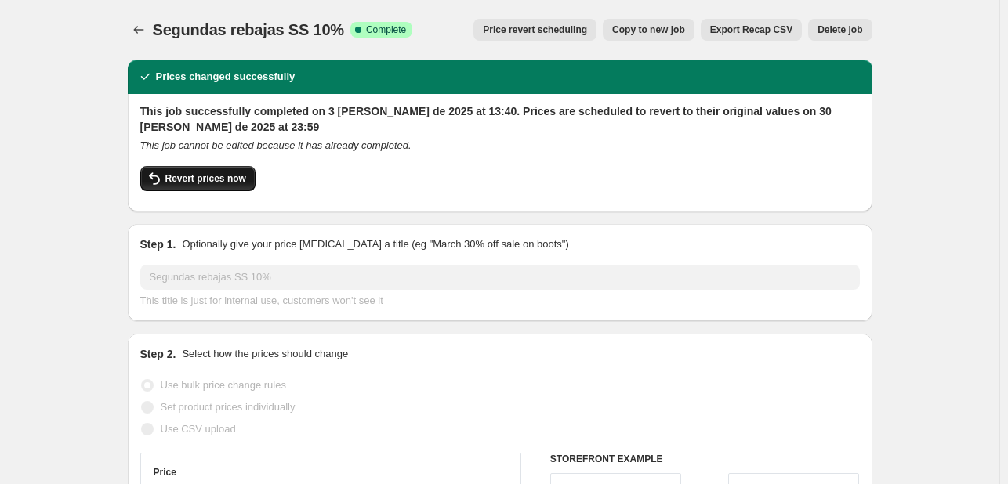
click at [164, 180] on icon "button" at bounding box center [154, 178] width 19 height 19
checkbox input "false"
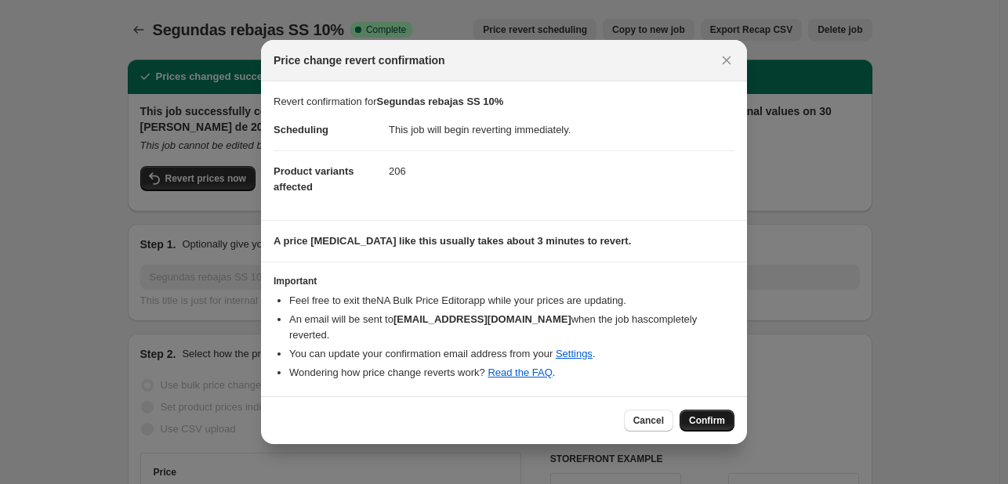
click at [724, 415] on span "Confirm" at bounding box center [707, 421] width 36 height 13
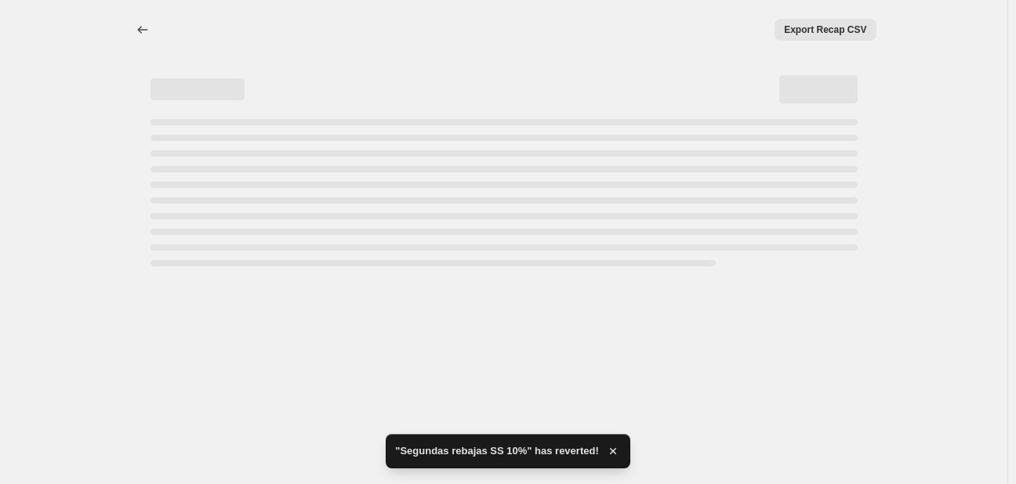
select select "percentage"
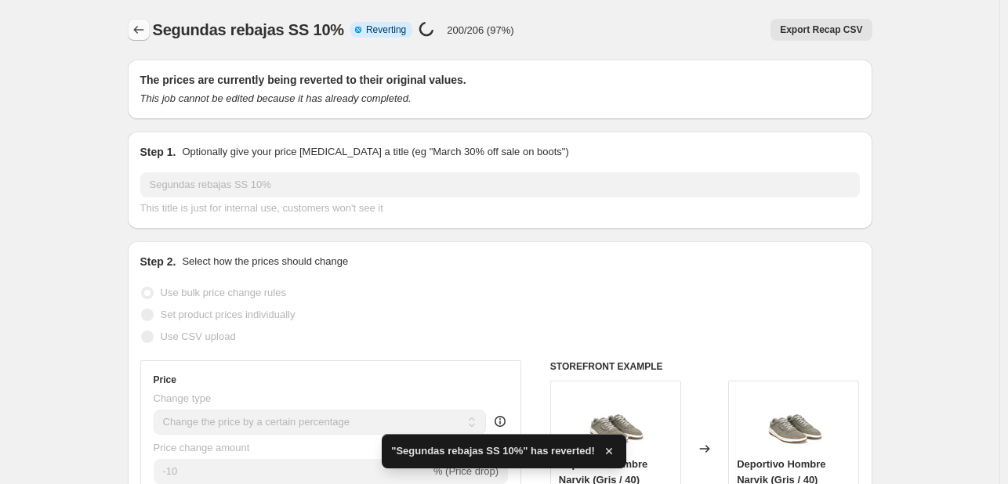
checkbox input "true"
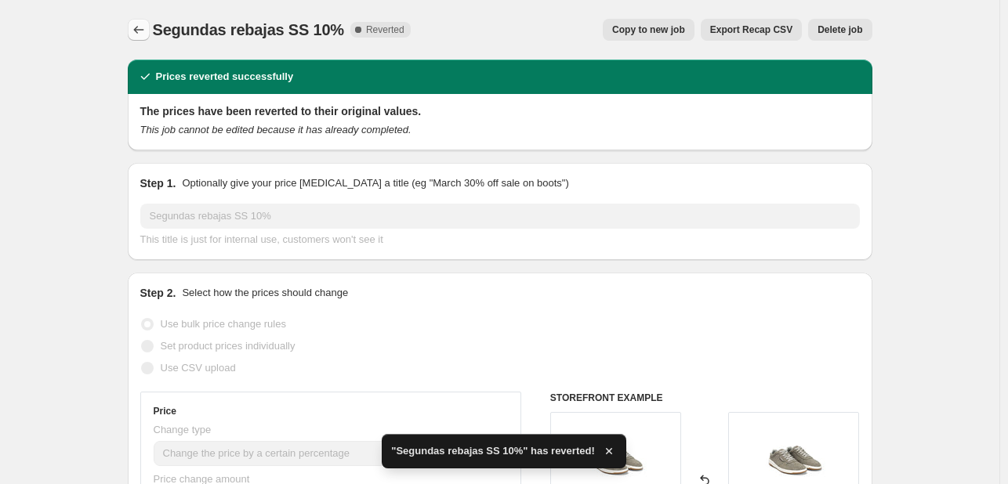
click at [143, 30] on icon "Price change jobs" at bounding box center [138, 30] width 10 height 8
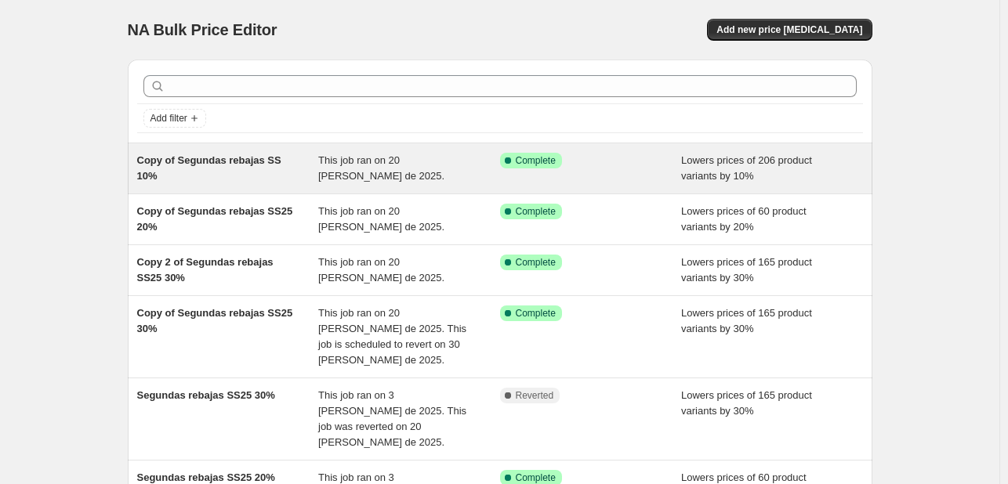
click at [196, 164] on span "Copy of Segundas rebajas SS 10%" at bounding box center [209, 167] width 144 height 27
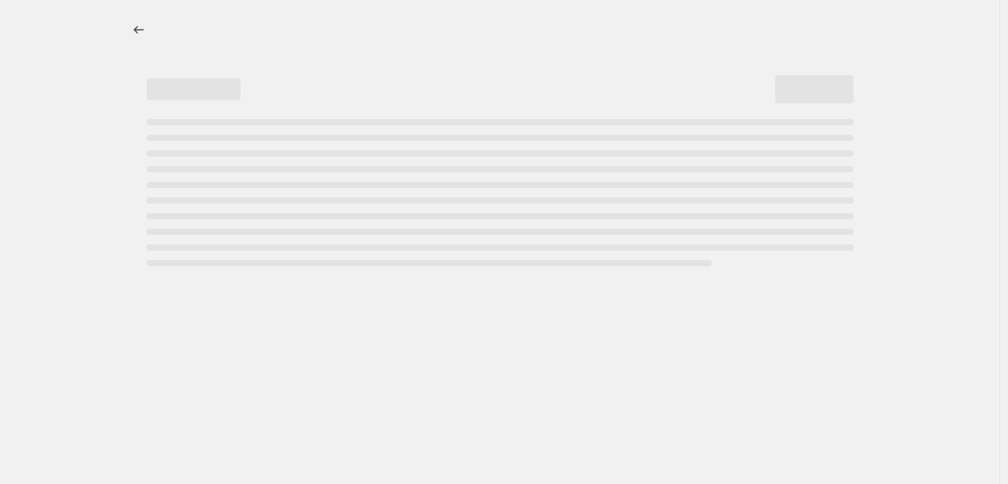
select select "percentage"
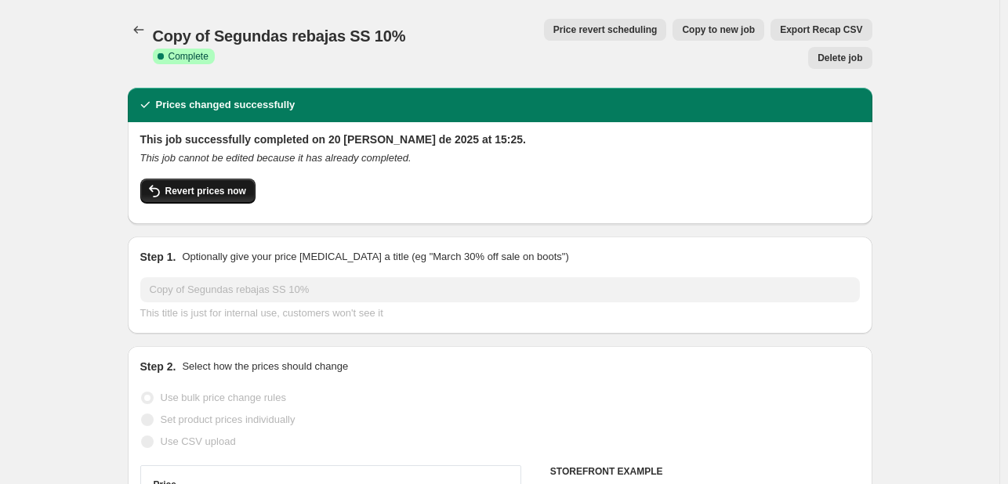
click at [181, 185] on span "Revert prices now" at bounding box center [205, 191] width 81 height 13
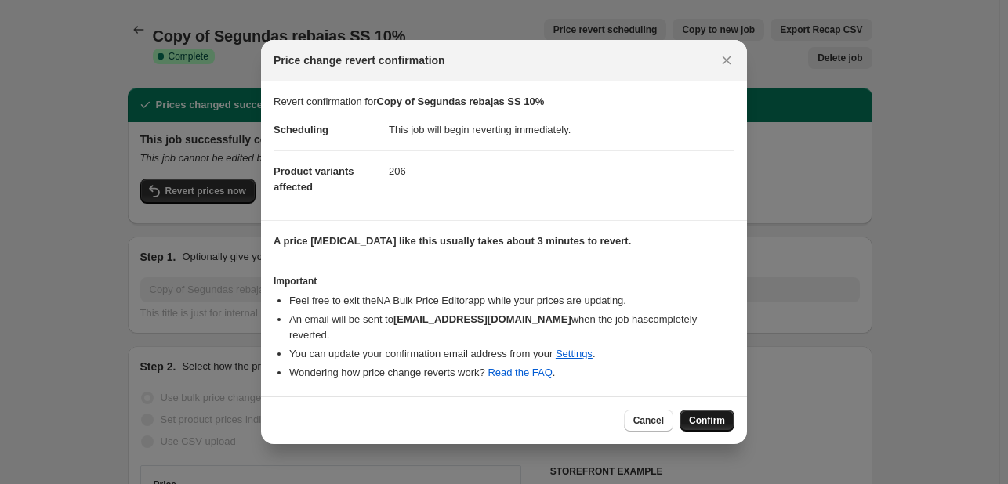
click at [701, 410] on button "Confirm" at bounding box center [707, 421] width 55 height 22
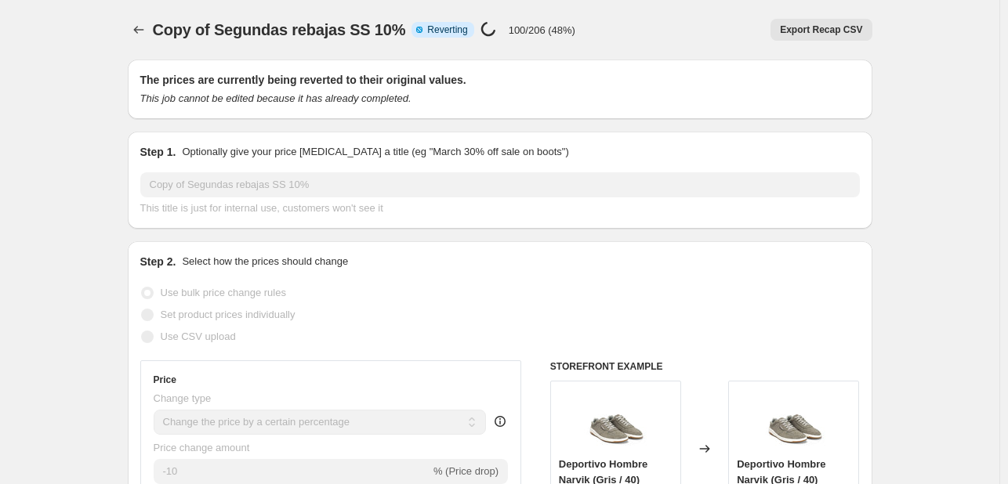
select select "percentage"
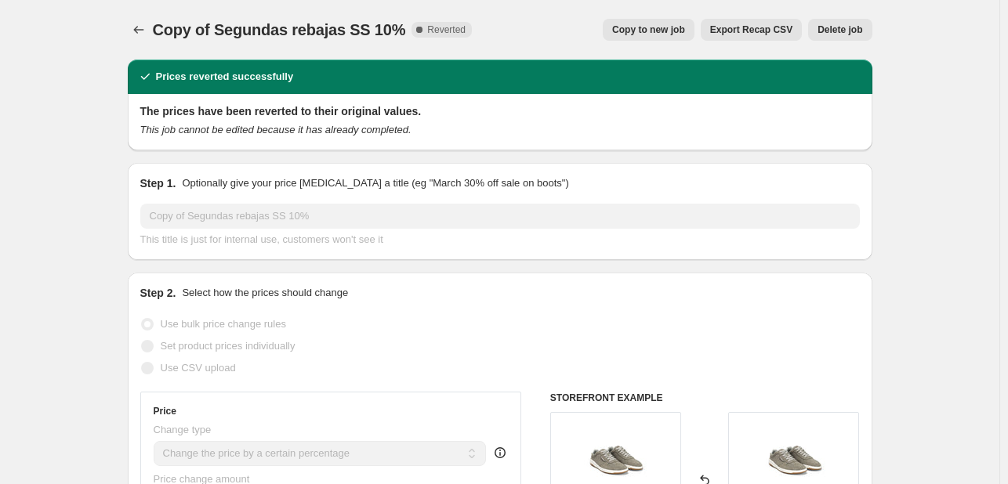
click at [680, 31] on span "Copy to new job" at bounding box center [648, 30] width 73 height 13
select select "percentage"
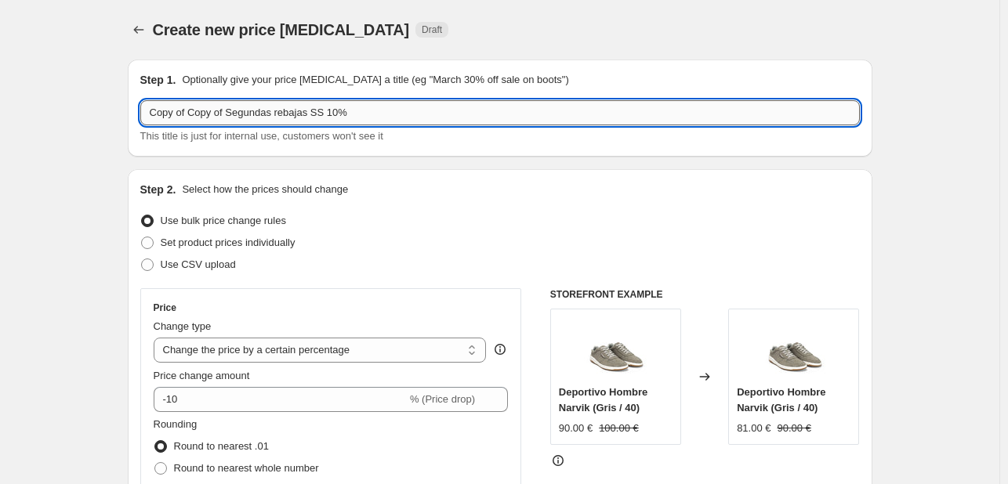
drag, startPoint x: 181, startPoint y: 117, endPoint x: 215, endPoint y: 115, distance: 33.7
click at [215, 115] on input "Copy of Copy of Segundas rebajas SS 10%" at bounding box center [500, 112] width 720 height 25
type input "Copy 2 of Segundas rebajas SS 10%"
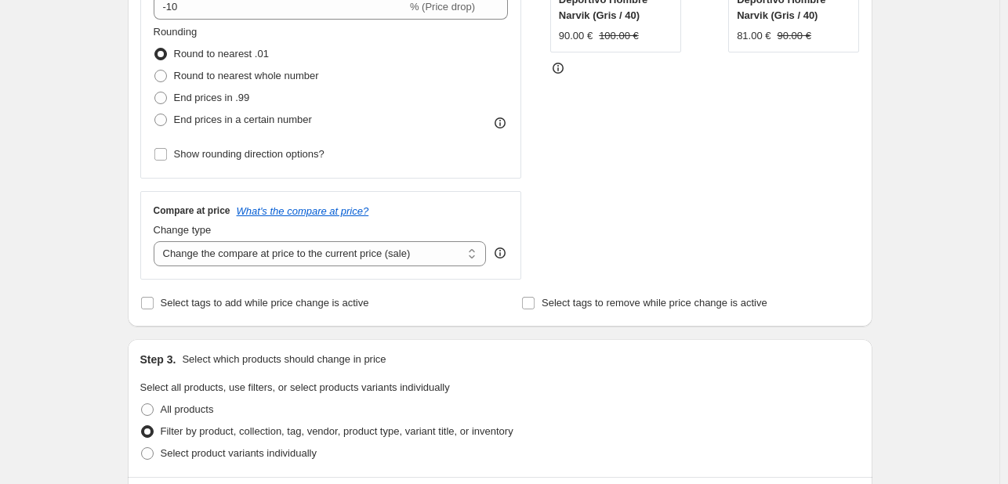
scroll to position [392, 0]
click at [426, 252] on select "Change the compare at price to the current price (sale) Change the compare at p…" at bounding box center [320, 254] width 333 height 25
click at [423, 254] on select "Change the compare at price to the current price (sale) Change the compare at p…" at bounding box center [320, 254] width 333 height 25
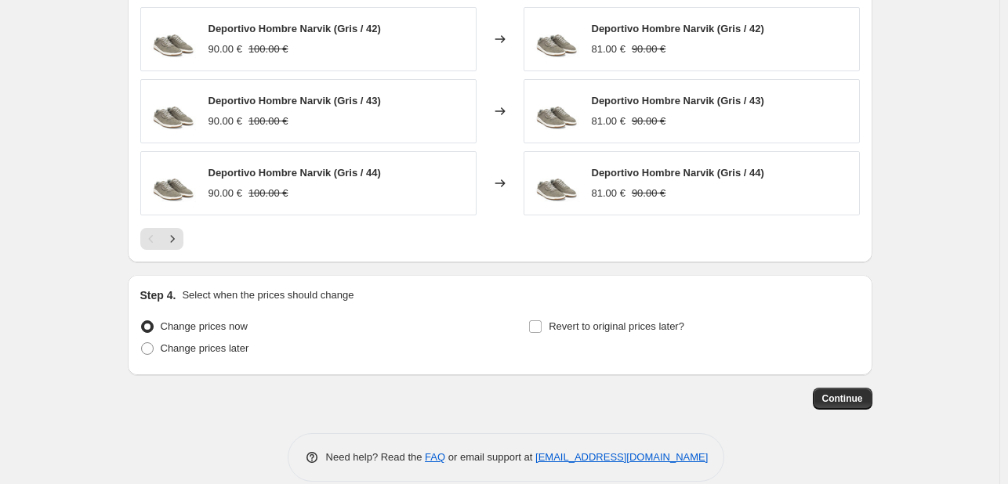
scroll to position [1439, 0]
click at [827, 387] on button "Continue" at bounding box center [843, 398] width 60 height 22
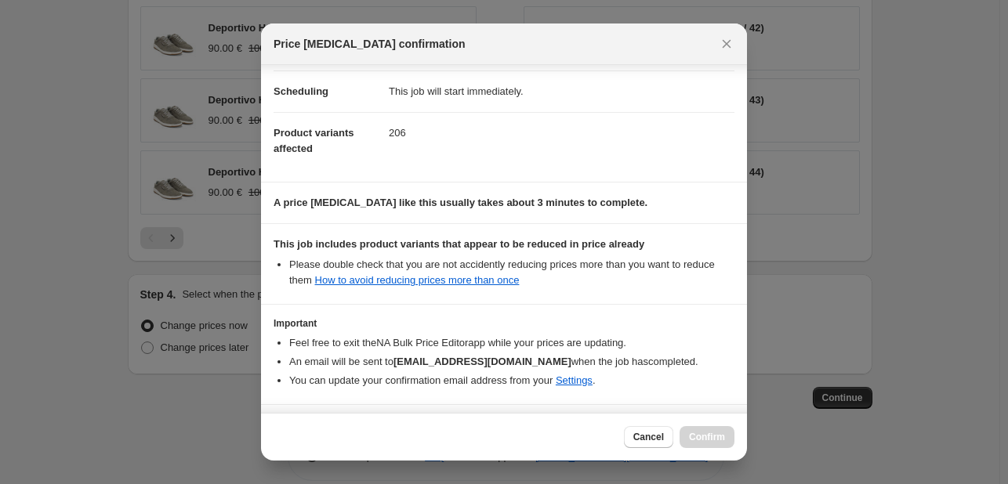
scroll to position [174, 0]
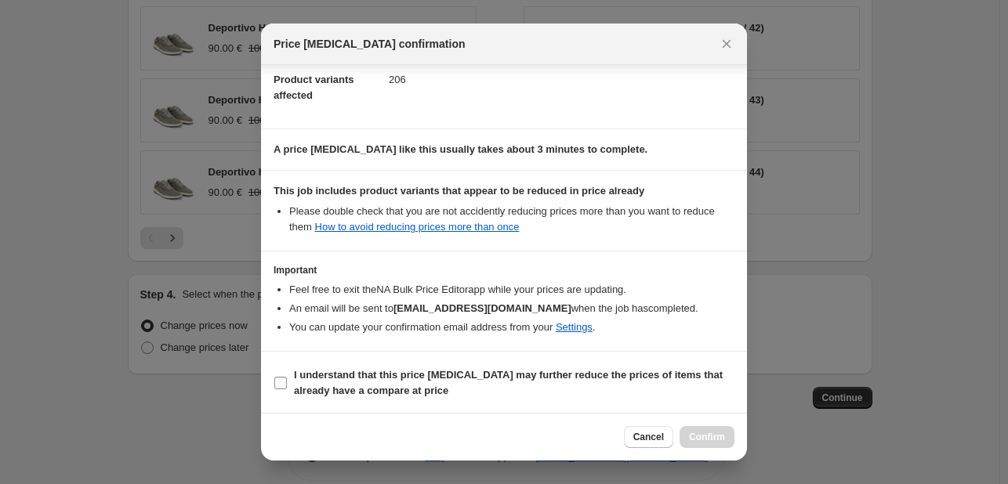
click at [563, 375] on b "I understand that this price [MEDICAL_DATA] may further reduce the prices of it…" at bounding box center [508, 382] width 429 height 27
click at [287, 377] on input "I understand that this price [MEDICAL_DATA] may further reduce the prices of it…" at bounding box center [280, 383] width 13 height 13
checkbox input "true"
click at [709, 437] on span "Confirm" at bounding box center [707, 437] width 36 height 13
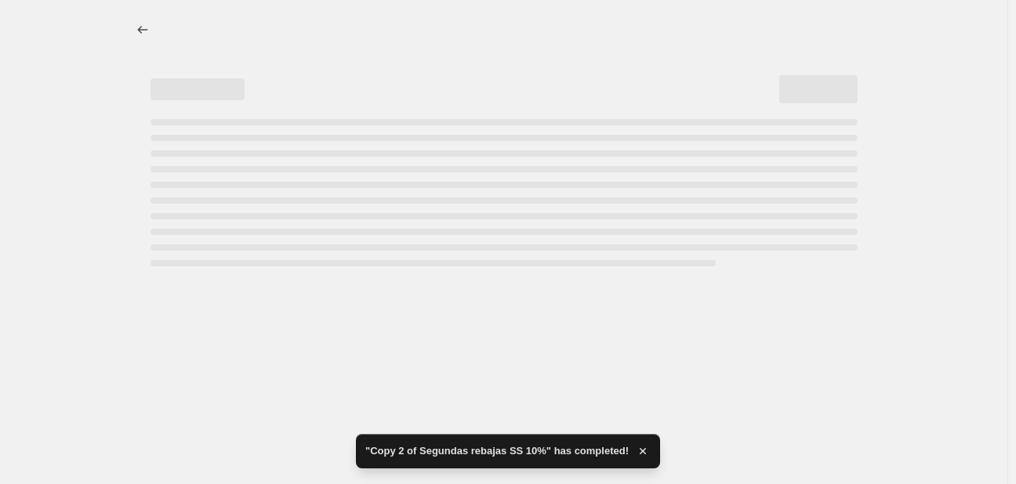
select select "percentage"
